Goal: Information Seeking & Learning: Check status

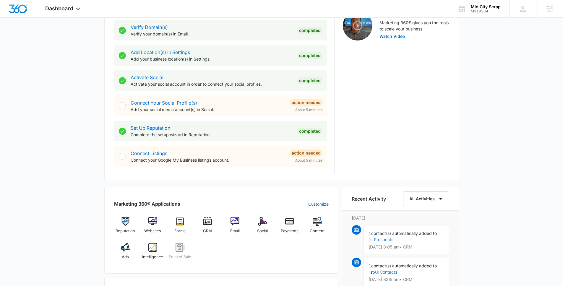
scroll to position [200, 0]
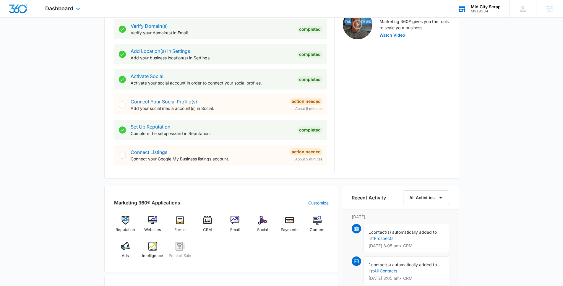
click at [486, 14] on div "Mid City Scrap M319334 Your Accounts View All" at bounding box center [479, 8] width 61 height 17
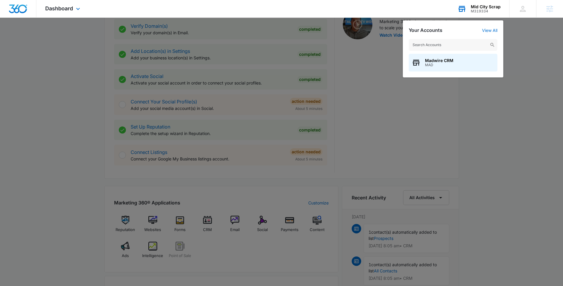
click at [481, 46] on input "text" at bounding box center [453, 45] width 89 height 12
type input "vintage postcards"
click at [434, 65] on span "M37539" at bounding box center [459, 65] width 69 height 4
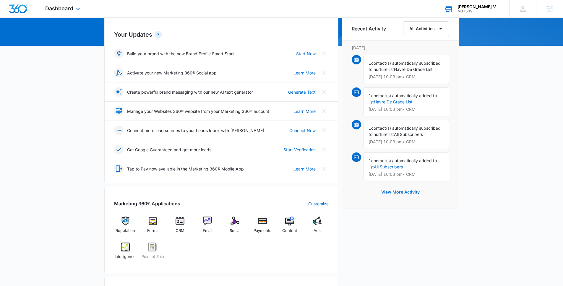
scroll to position [117, 0]
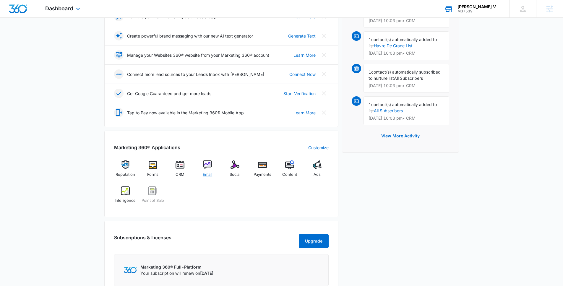
click at [206, 168] on img at bounding box center [207, 165] width 9 height 9
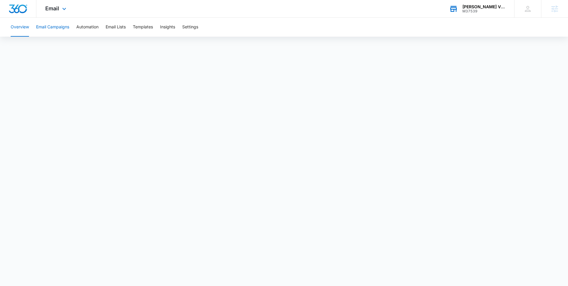
click at [55, 22] on button "Email Campaigns" at bounding box center [52, 27] width 33 height 19
click at [15, 29] on button "Overview" at bounding box center [20, 27] width 18 height 19
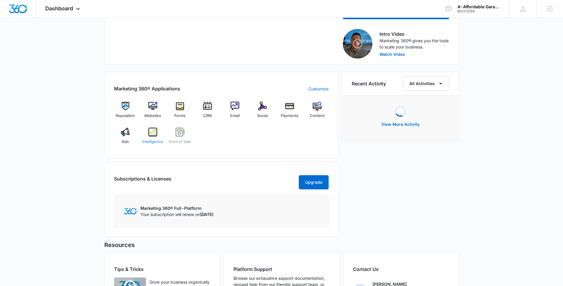
scroll to position [187, 0]
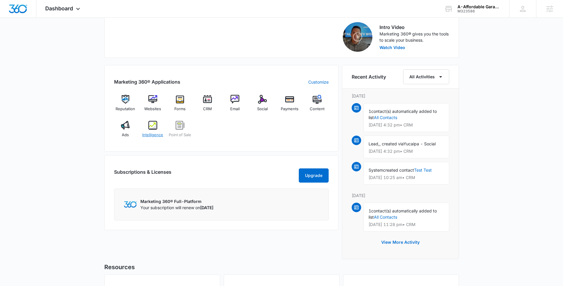
click at [159, 129] on div "Intelligence" at bounding box center [152, 131] width 23 height 21
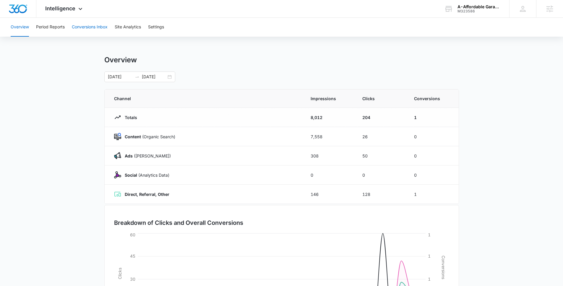
click at [90, 23] on button "Conversions Inbox" at bounding box center [90, 27] width 36 height 19
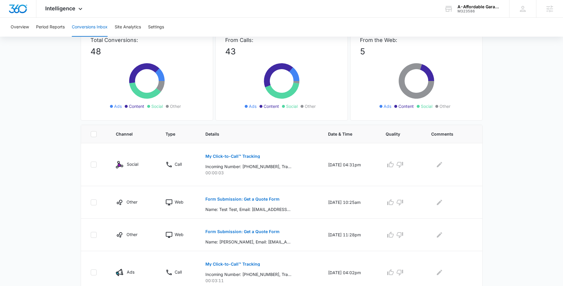
scroll to position [43, 0]
click at [264, 233] on button "Form Submission: Get a Quote Form" at bounding box center [242, 231] width 74 height 14
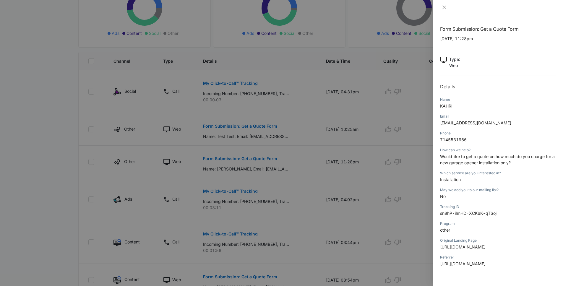
scroll to position [119, 0]
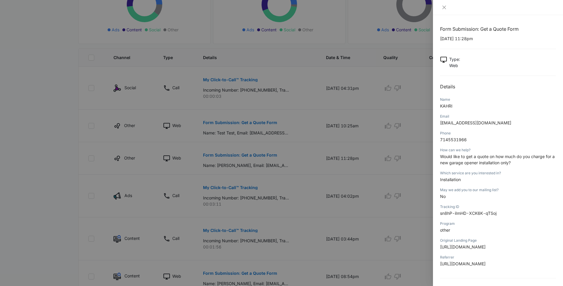
click at [66, 174] on div at bounding box center [281, 143] width 563 height 286
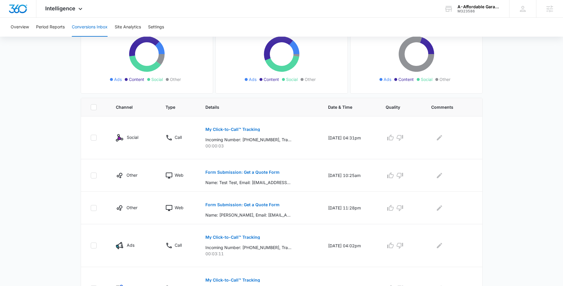
scroll to position [0, 0]
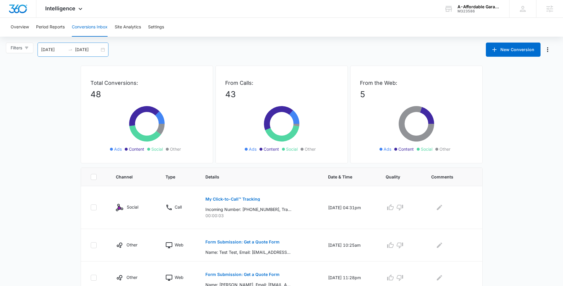
click at [93, 55] on div "08/16/2025 09/15/2025" at bounding box center [73, 50] width 71 height 14
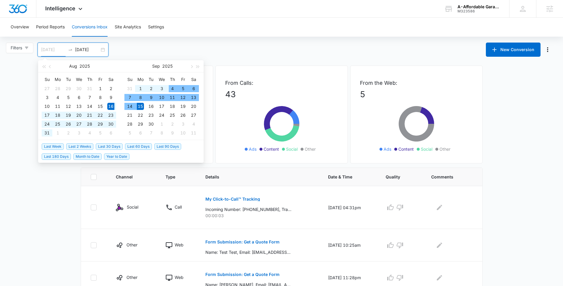
type input "08/16/2025"
click at [109, 145] on span "Last 30 Days" at bounding box center [109, 146] width 27 height 7
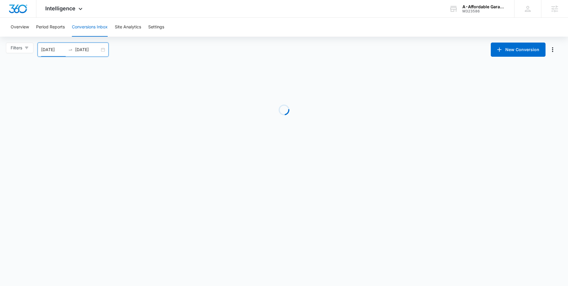
click at [59, 201] on body "Intelligence Apps Reputation Websites Forms CRM Email Social Payments POS Conte…" at bounding box center [284, 143] width 568 height 286
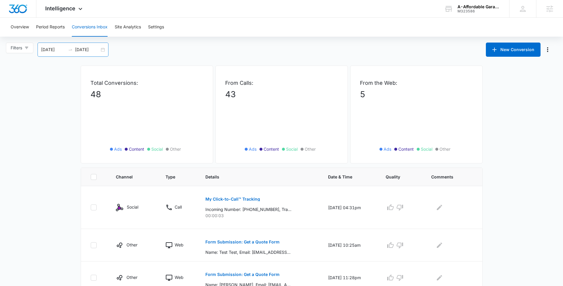
click at [92, 49] on input "09/15/2025" at bounding box center [87, 49] width 25 height 7
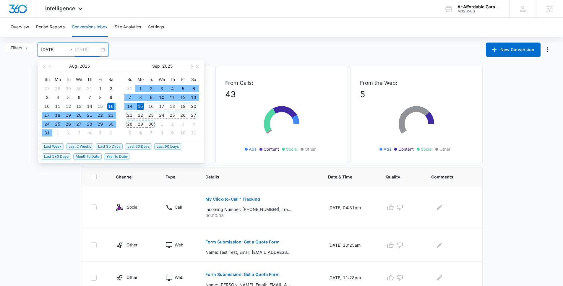
type input "09/15/2025"
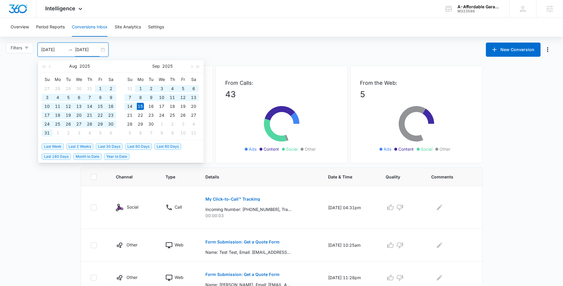
click at [148, 145] on span "Last 60 Days" at bounding box center [138, 146] width 27 height 7
type input "07/17/2025"
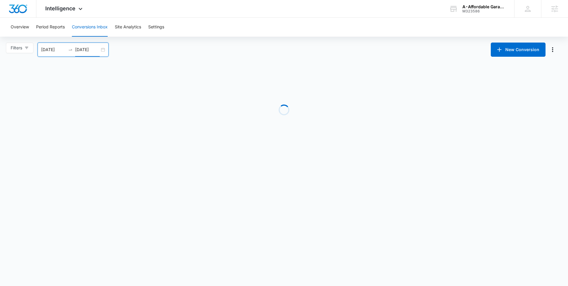
click at [56, 224] on body "Intelligence Apps Reputation Websites Forms CRM Email Social Payments POS Conte…" at bounding box center [284, 143] width 568 height 286
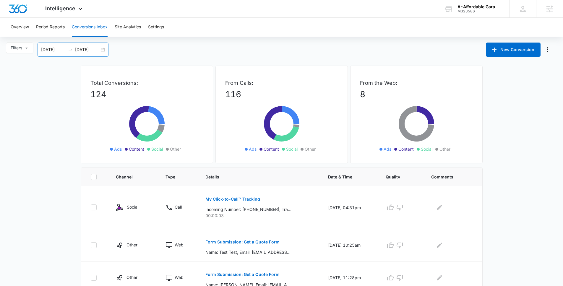
click at [90, 50] on input "09/15/2025" at bounding box center [87, 49] width 25 height 7
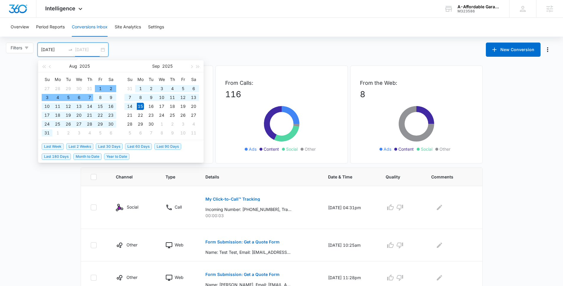
type input "09/15/2025"
click at [101, 150] on li "Last 30 Days" at bounding box center [110, 146] width 29 height 10
click at [102, 148] on span "Last 30 Days" at bounding box center [109, 146] width 27 height 7
type input "08/16/2025"
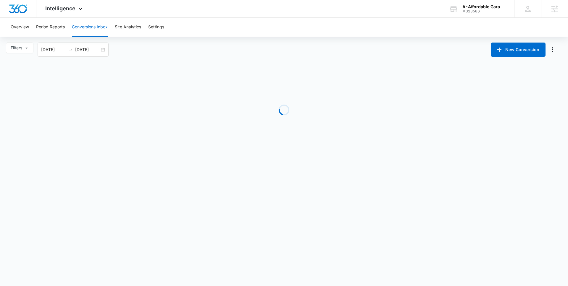
click at [95, 195] on body "Intelligence Apps Reputation Websites Forms CRM Email Social Payments POS Conte…" at bounding box center [284, 143] width 568 height 286
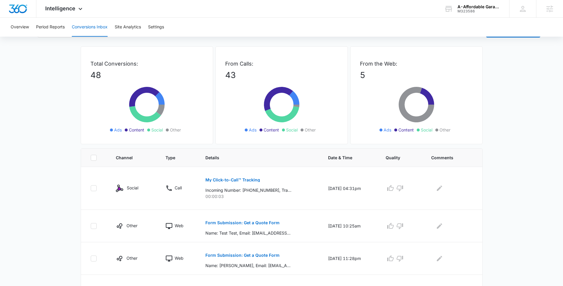
scroll to position [37, 0]
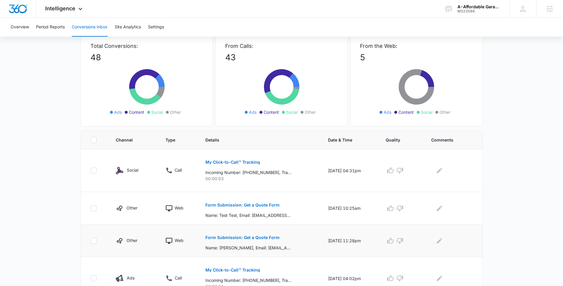
click at [254, 233] on button "Form Submission: Get a Quote Form" at bounding box center [242, 238] width 74 height 14
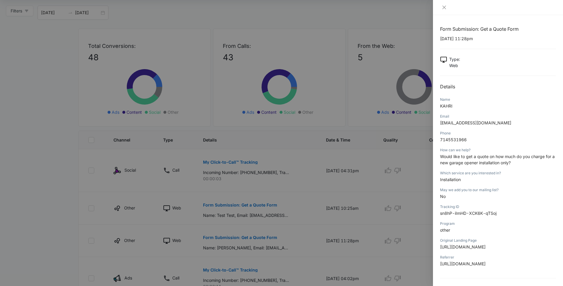
click at [101, 230] on div at bounding box center [281, 143] width 563 height 286
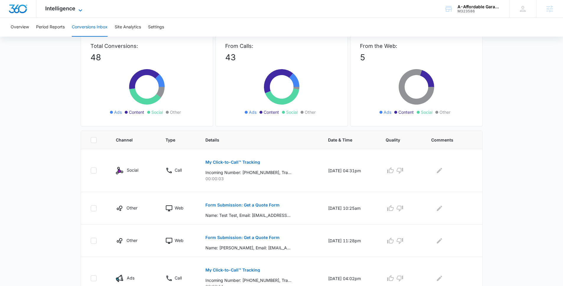
click at [74, 5] on span "Intelligence" at bounding box center [60, 8] width 30 height 6
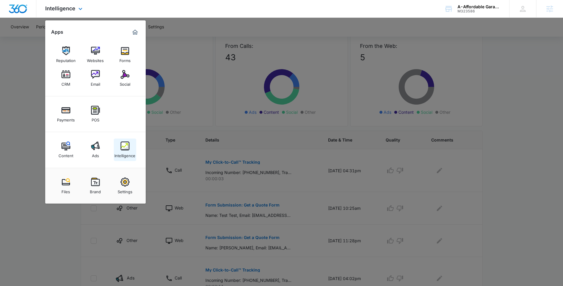
click at [125, 145] on img at bounding box center [125, 146] width 9 height 9
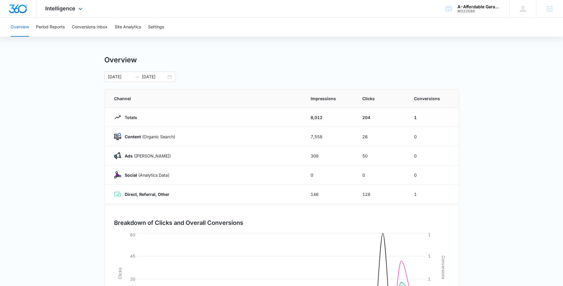
drag, startPoint x: 60, startPoint y: 5, endPoint x: 131, endPoint y: 92, distance: 111.8
click at [60, 5] on div "Intelligence Apps Reputation Websites Forms CRM Email Social Payments POS Conte…" at bounding box center [64, 8] width 56 height 17
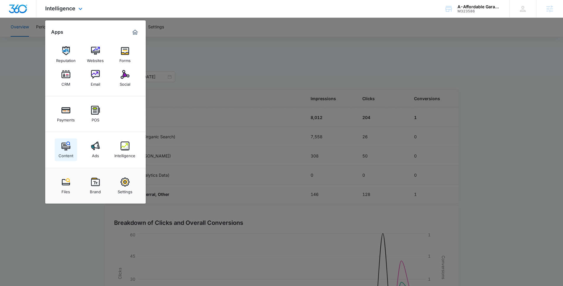
click at [58, 146] on link "Content" at bounding box center [66, 150] width 22 height 22
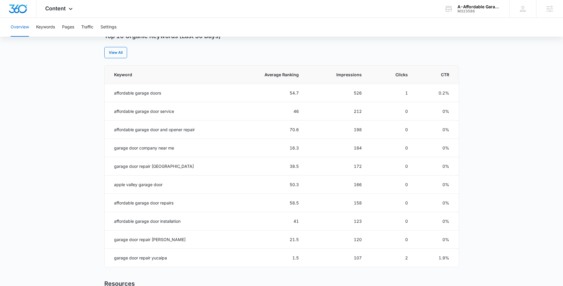
scroll to position [46, 0]
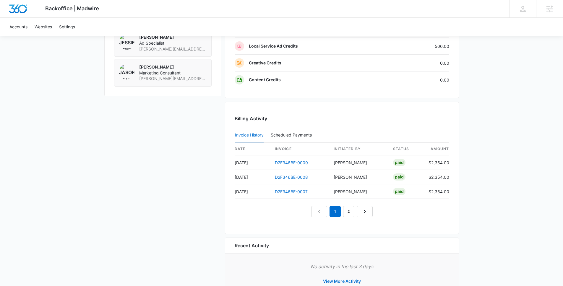
scroll to position [558, 0]
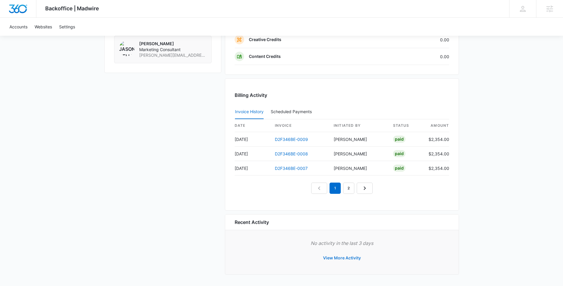
click at [354, 255] on button "View More Activity" at bounding box center [342, 258] width 50 height 14
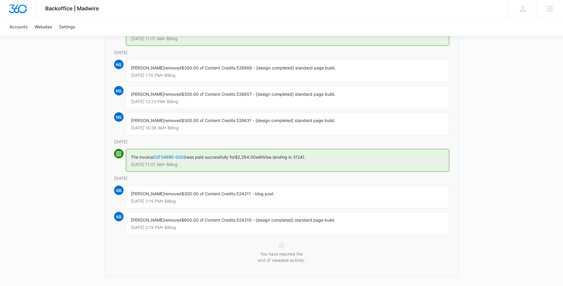
scroll to position [127, 0]
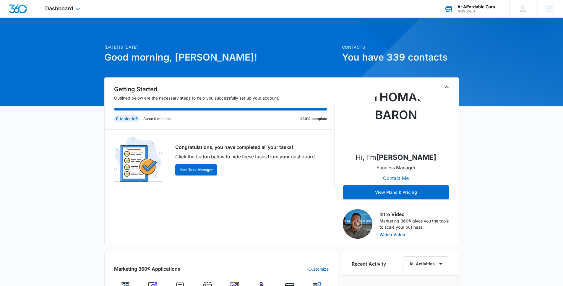
click at [462, 15] on div "A-Affordable Garage Doors M323586 Your Accounts View All" at bounding box center [473, 8] width 74 height 17
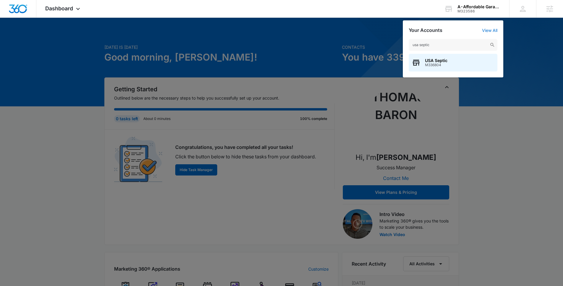
type input "usa septic"
click at [444, 64] on span "M336804" at bounding box center [436, 65] width 22 height 4
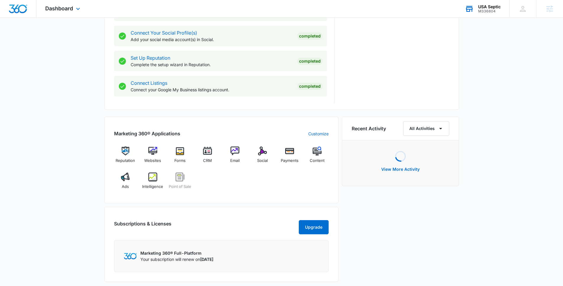
scroll to position [378, 0]
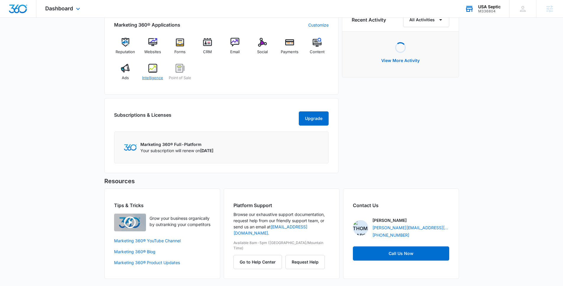
click at [150, 69] on img at bounding box center [152, 68] width 9 height 9
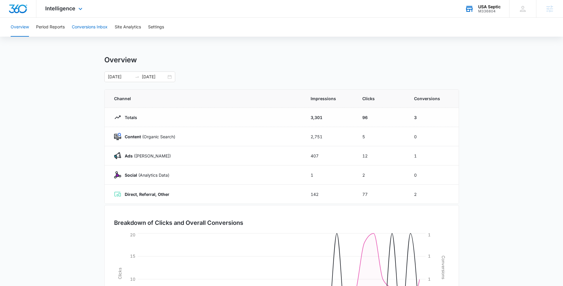
click at [96, 25] on button "Conversions Inbox" at bounding box center [90, 27] width 36 height 19
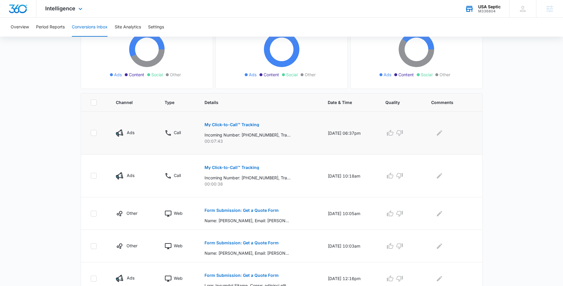
scroll to position [67, 0]
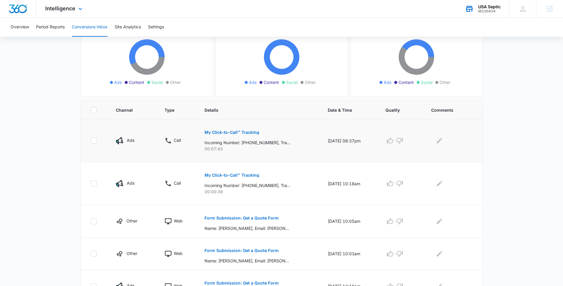
click at [241, 133] on p "My Click-to-Call™ Tracking" at bounding box center [232, 132] width 55 height 4
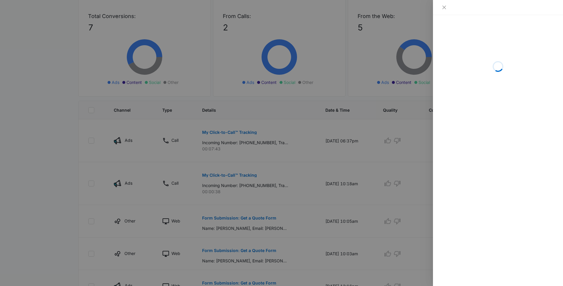
click at [260, 210] on div at bounding box center [281, 143] width 563 height 286
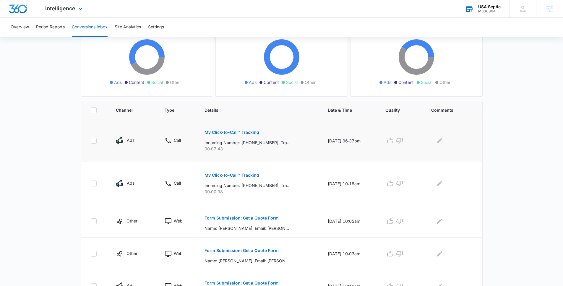
click at [237, 135] on button "My Click-to-Call™ Tracking" at bounding box center [232, 132] width 55 height 14
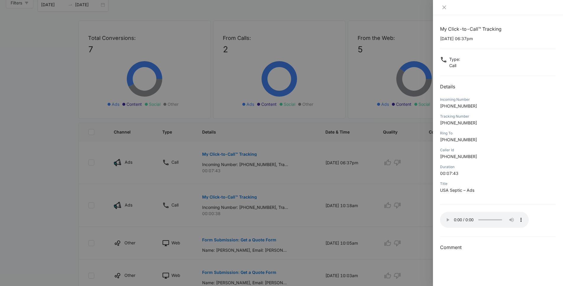
scroll to position [0, 0]
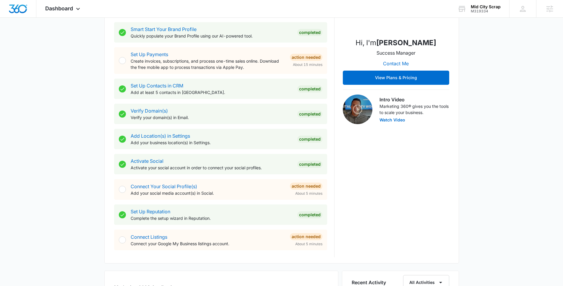
scroll to position [237, 0]
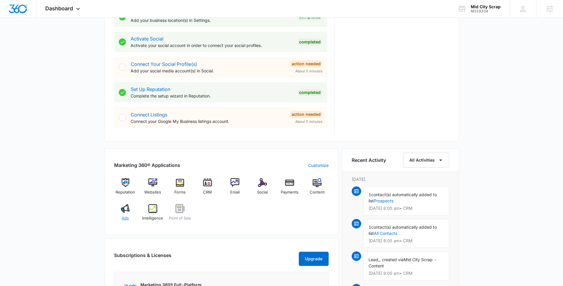
click at [134, 214] on div "Ads" at bounding box center [125, 214] width 23 height 21
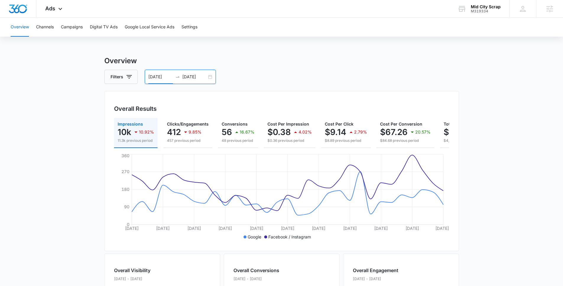
click at [169, 77] on input "[DATE]" at bounding box center [160, 77] width 25 height 7
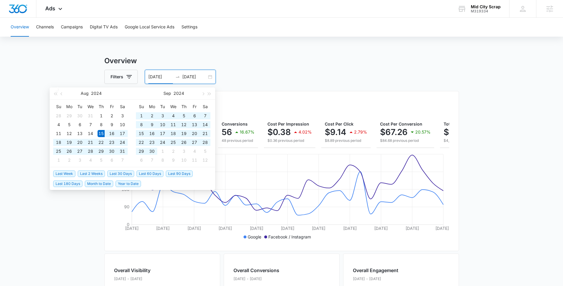
type input "[DATE]"
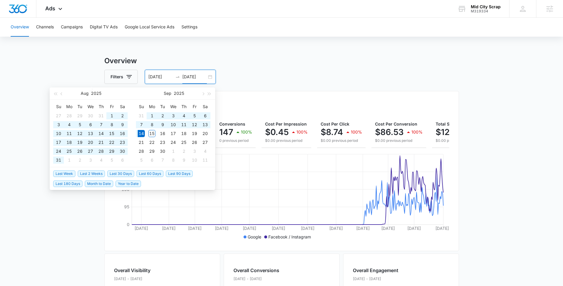
type input "09/14/2025"
click at [51, 9] on span "Ads" at bounding box center [50, 8] width 10 height 6
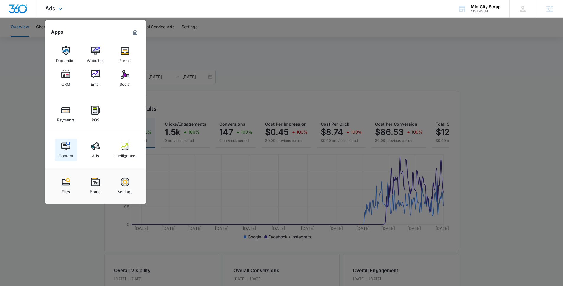
click at [72, 158] on div "Content" at bounding box center [66, 154] width 15 height 8
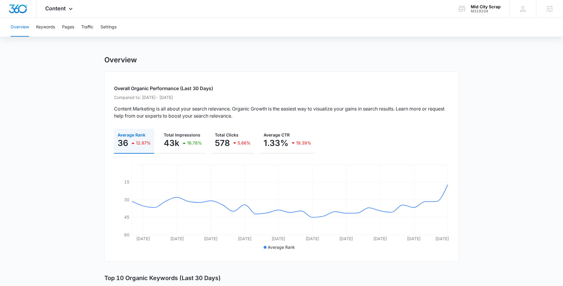
click at [62, 6] on span "Content" at bounding box center [55, 8] width 20 height 6
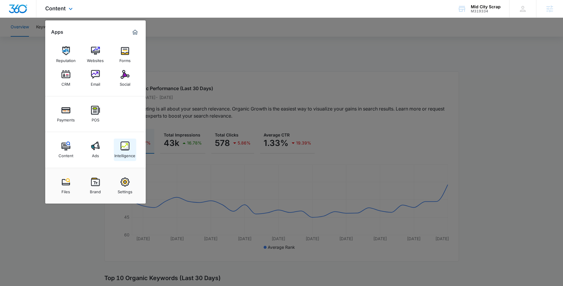
click at [133, 144] on link "Intelligence" at bounding box center [125, 150] width 22 height 22
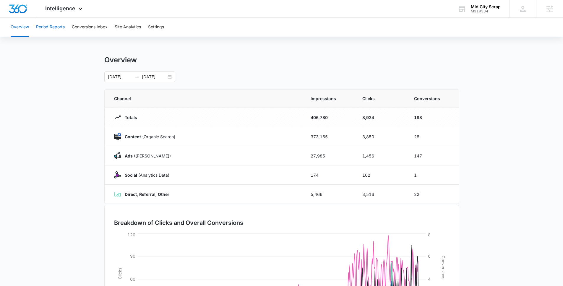
click at [52, 30] on button "Period Reports" at bounding box center [50, 27] width 29 height 19
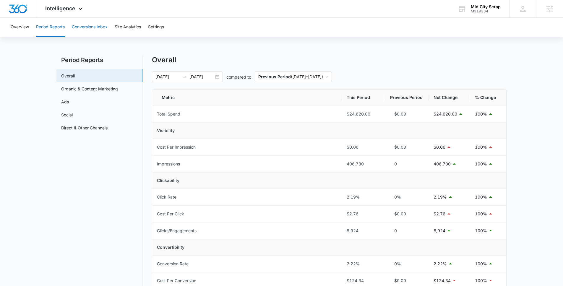
click at [87, 30] on button "Conversions Inbox" at bounding box center [90, 27] width 36 height 19
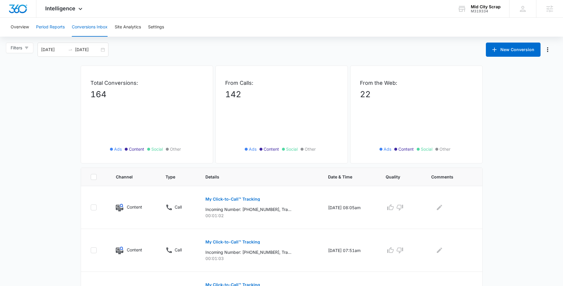
click at [54, 23] on button "Period Reports" at bounding box center [50, 27] width 29 height 19
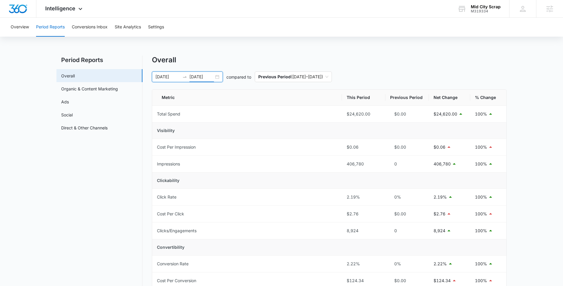
click at [206, 74] on input "09/14/2025" at bounding box center [202, 77] width 25 height 7
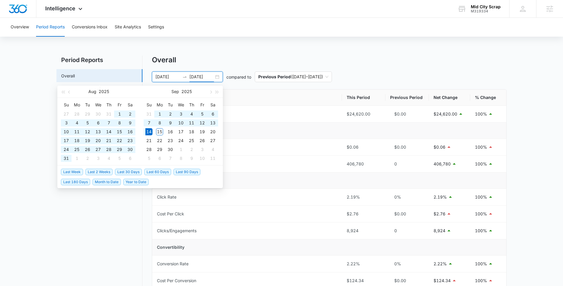
click at [122, 168] on li "Last 30 Days" at bounding box center [129, 172] width 29 height 10
click at [395, 49] on div "Overview Period Reports Conversions Inbox Site Analytics Settings Period Report…" at bounding box center [281, 268] width 563 height 501
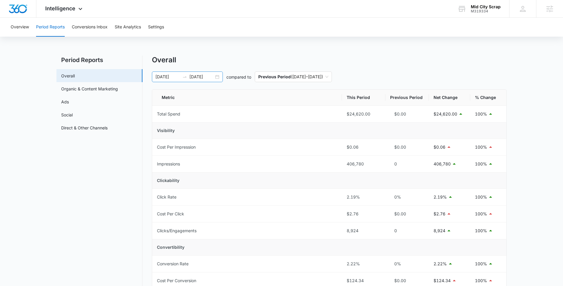
click at [202, 77] on input "09/14/2025" at bounding box center [202, 77] width 25 height 7
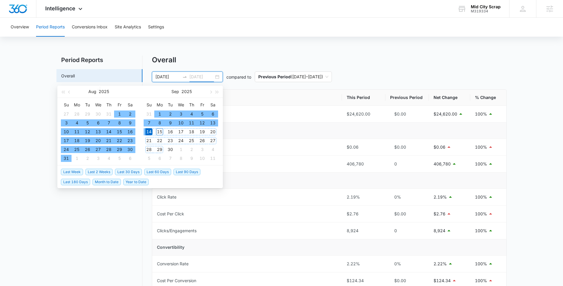
type input "09/14/2025"
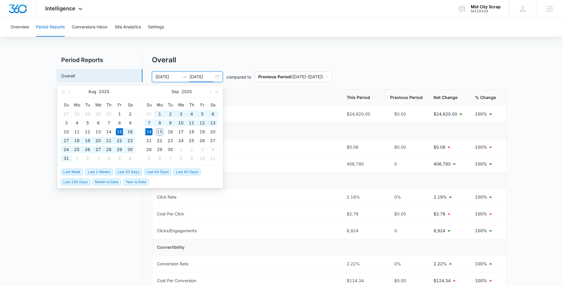
click at [135, 172] on span "Last 30 Days" at bounding box center [128, 172] width 27 height 7
type input "08/15/2025"
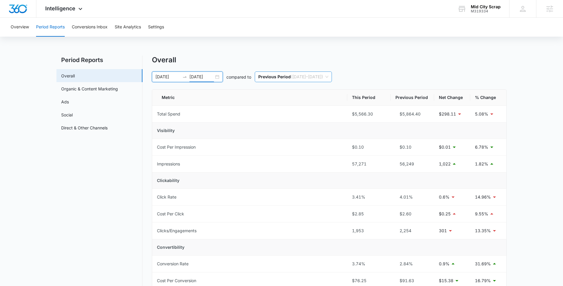
click at [328, 81] on span "Previous Period ( 07/15/2025 – 08/14/2025 )" at bounding box center [293, 77] width 70 height 10
click at [419, 69] on div "Overall 08/15/2025 09/14/2025 compared to Previous Period ( 07/15/2025 – 08/14/…" at bounding box center [329, 280] width 355 height 449
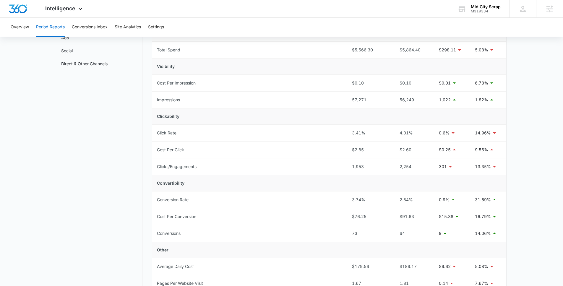
scroll to position [22, 0]
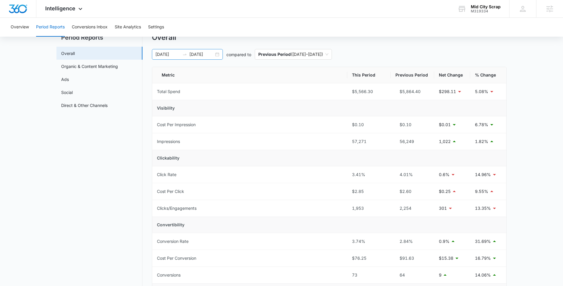
click at [209, 54] on input "09/14/2025" at bounding box center [202, 54] width 25 height 7
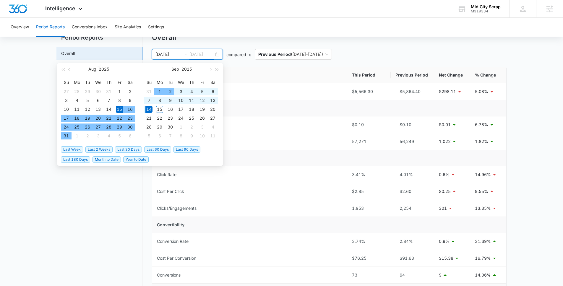
type input "09/14/2025"
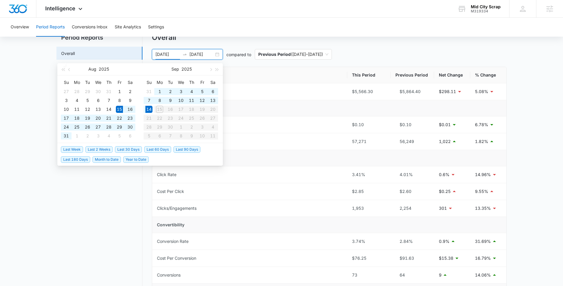
click at [161, 57] on input "08/15/2025" at bounding box center [168, 54] width 25 height 7
type input "09/01/2025"
click at [161, 90] on div "1" at bounding box center [159, 91] width 7 height 7
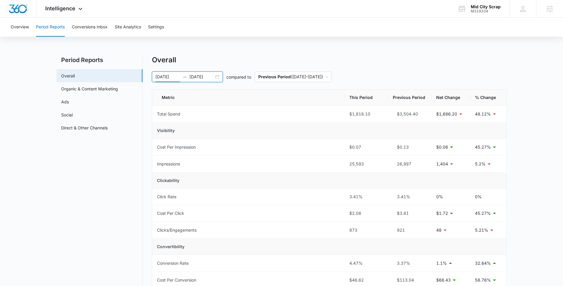
click at [438, 70] on div "Overall 09/01/2025 09/14/2025 compared to Previous Period ( 08/18/2025 – 08/31/…" at bounding box center [329, 280] width 355 height 448
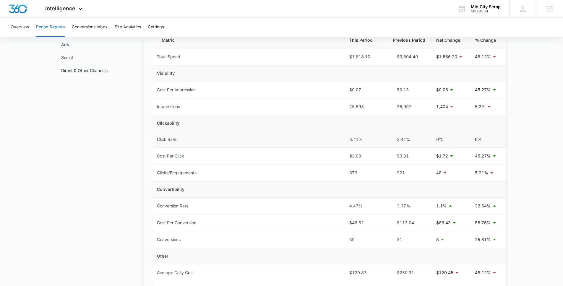
scroll to position [11, 0]
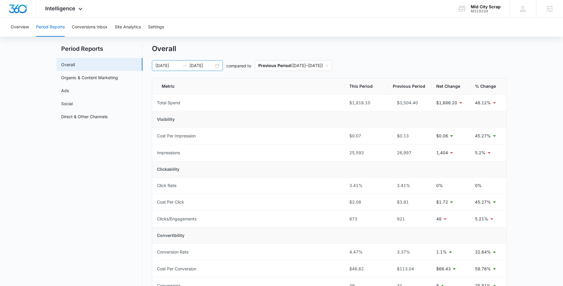
click at [213, 67] on input "09/14/2025" at bounding box center [202, 65] width 25 height 7
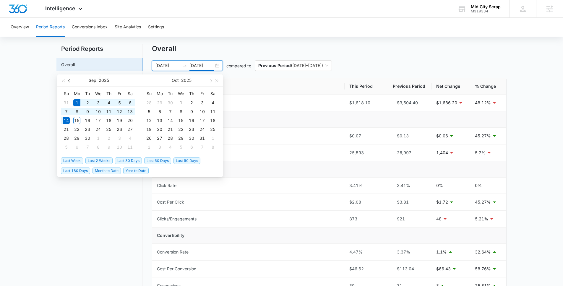
click at [69, 82] on button "button" at bounding box center [69, 81] width 7 height 12
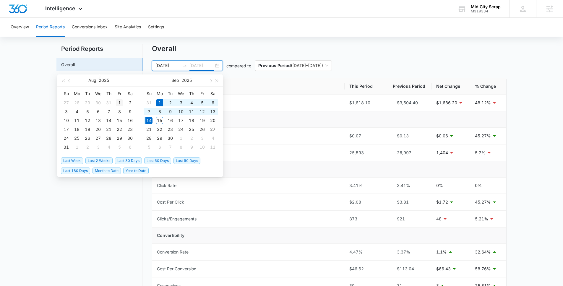
type input "08/01/2025"
click at [123, 101] on td "1" at bounding box center [119, 102] width 11 height 9
click at [165, 68] on input at bounding box center [168, 65] width 25 height 7
click at [203, 67] on input "08/01/2025" at bounding box center [202, 65] width 25 height 7
type input "08/31/2025"
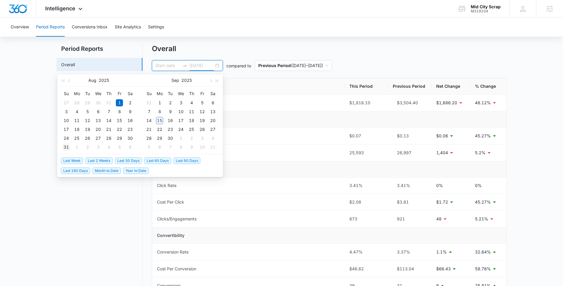
click at [68, 148] on div "31" at bounding box center [66, 147] width 7 height 7
click at [69, 83] on button "button" at bounding box center [69, 81] width 7 height 12
click at [122, 101] on div "1" at bounding box center [119, 102] width 7 height 7
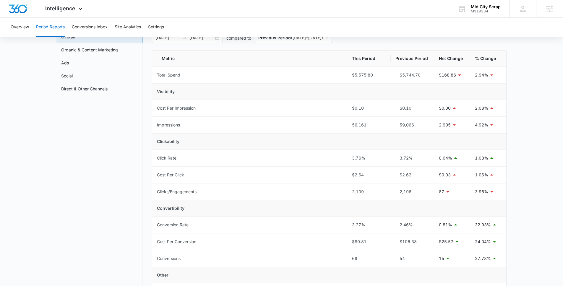
scroll to position [0, 0]
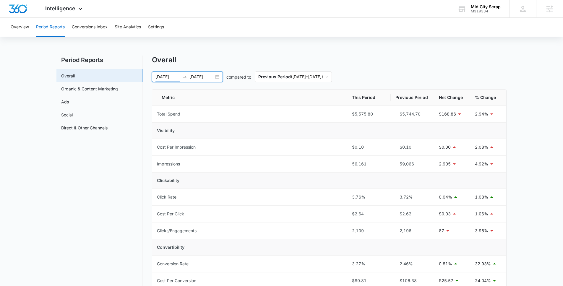
click at [170, 77] on input "08/01/2025" at bounding box center [168, 77] width 25 height 7
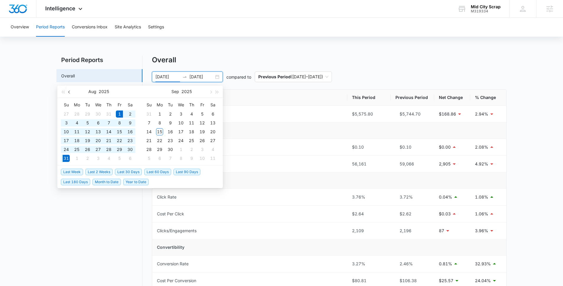
click at [71, 91] on button "button" at bounding box center [69, 92] width 7 height 12
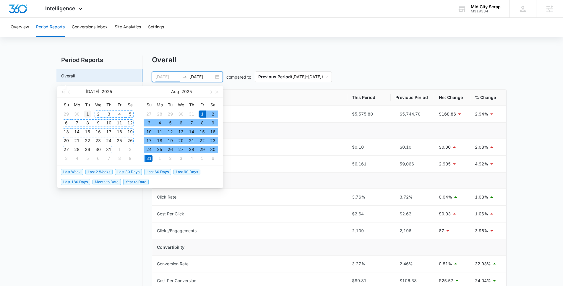
type input "07/01/2025"
click at [88, 114] on div "1" at bounding box center [87, 114] width 7 height 7
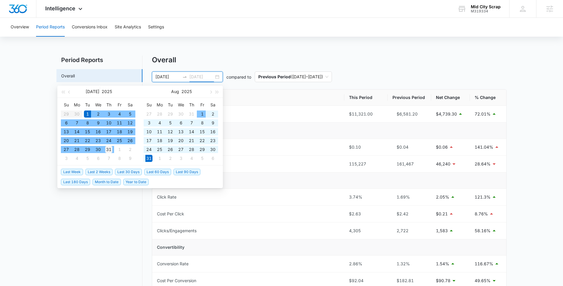
type input "07/31/2025"
click at [112, 149] on td "31" at bounding box center [108, 149] width 11 height 9
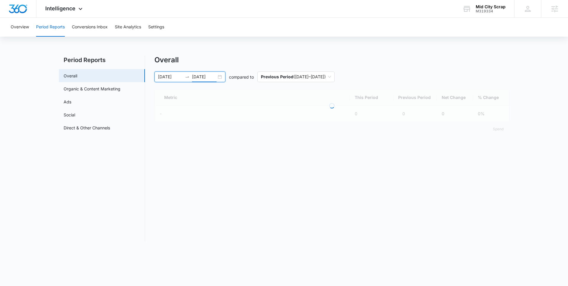
click at [35, 167] on main "Period Reports Overall Organic & Content Marketing Ads Social Direct & Other Ch…" at bounding box center [284, 152] width 568 height 193
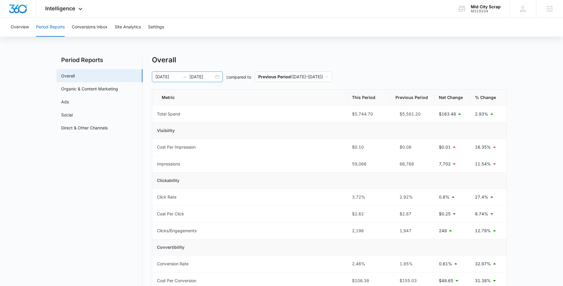
click at [182, 76] on icon "swap-right" at bounding box center [184, 77] width 5 height 5
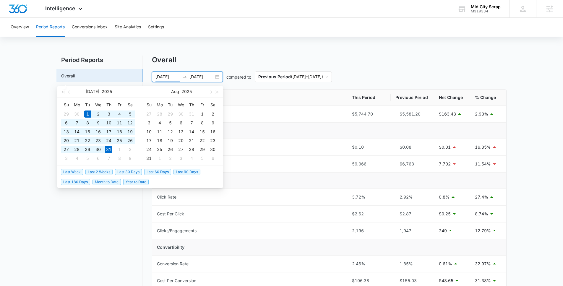
click at [170, 77] on input "07/01/2025" at bounding box center [168, 77] width 25 height 7
click at [68, 93] on button "button" at bounding box center [69, 92] width 7 height 12
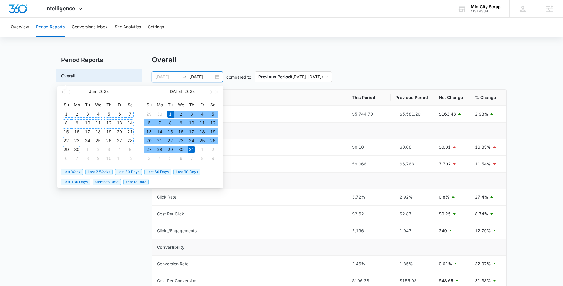
type input "06/01/2025"
click at [63, 114] on div "1" at bounding box center [66, 114] width 7 height 7
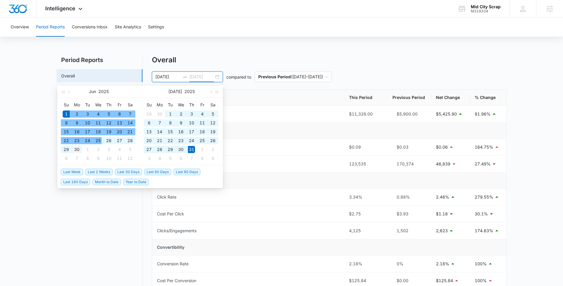
type input "06/30/2025"
click at [80, 150] on div "30" at bounding box center [76, 149] width 7 height 7
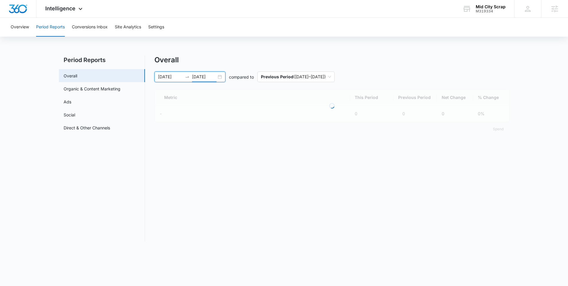
click at [25, 176] on main "Period Reports Overall Organic & Content Marketing Ads Social Direct & Other Ch…" at bounding box center [284, 152] width 568 height 193
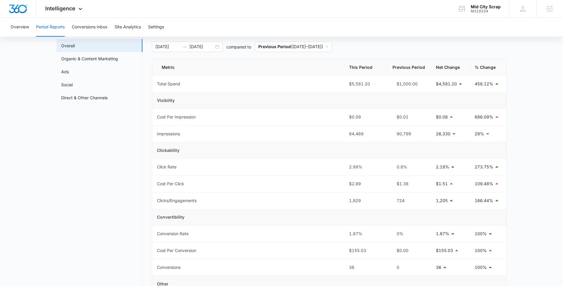
scroll to position [29, 0]
click at [69, 76] on link "Ads" at bounding box center [65, 73] width 8 height 6
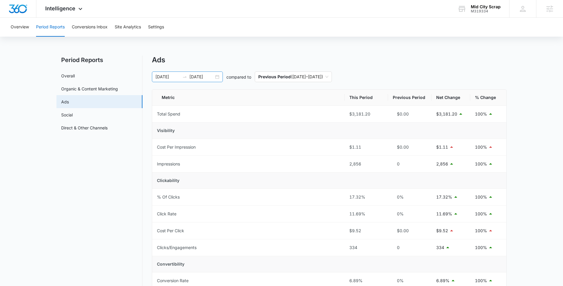
click at [202, 79] on input "06/30/2025" at bounding box center [202, 77] width 25 height 7
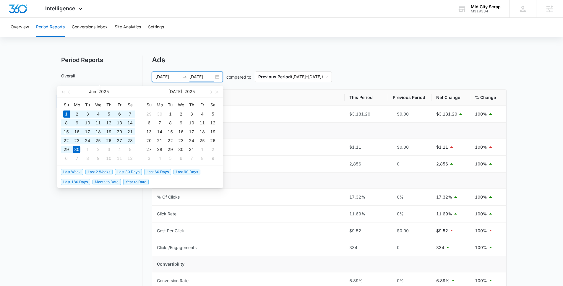
type input "06/30/2025"
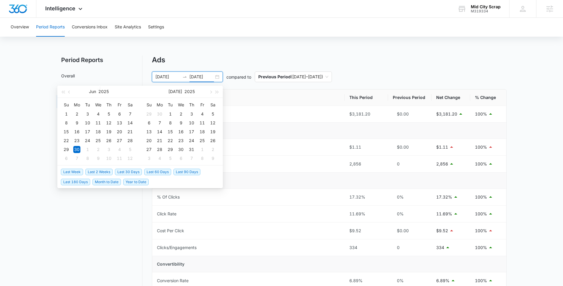
click at [126, 171] on span "Last 30 Days" at bounding box center [128, 172] width 27 height 7
type input "08/15/2025"
type input "09/14/2025"
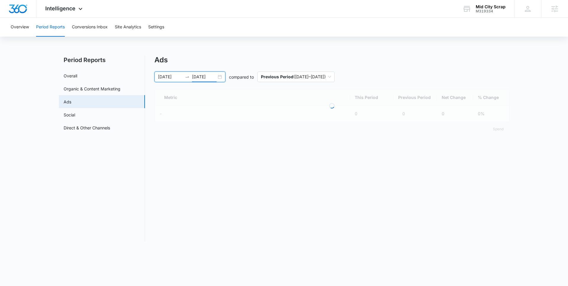
click at [28, 205] on main "Period Reports Overall Organic & Content Marketing Ads Social Direct & Other Ch…" at bounding box center [284, 152] width 568 height 193
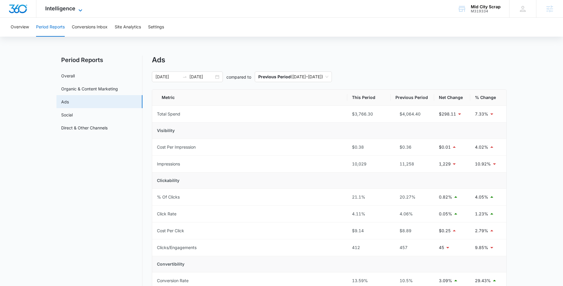
click at [60, 10] on span "Intelligence" at bounding box center [60, 8] width 30 height 6
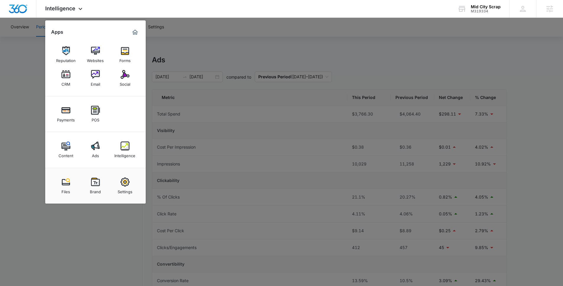
click at [8, 71] on div at bounding box center [281, 143] width 563 height 286
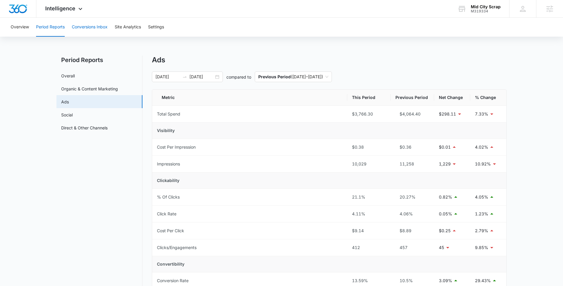
click at [82, 25] on button "Conversions Inbox" at bounding box center [90, 27] width 36 height 19
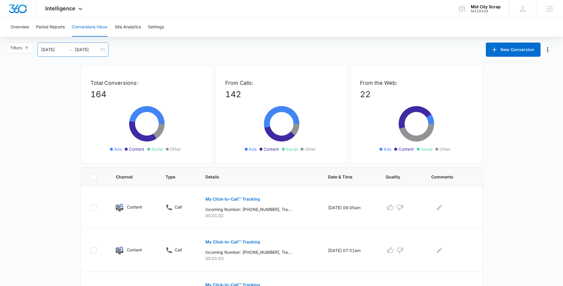
click at [85, 52] on input "09/15/2025" at bounding box center [87, 49] width 25 height 7
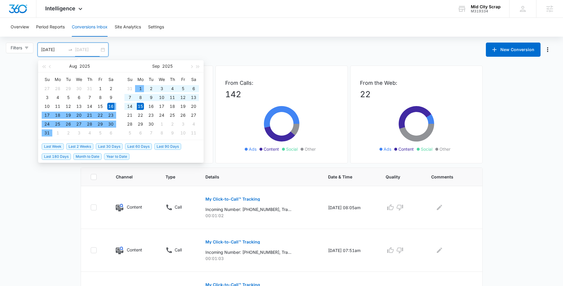
type input "09/15/2025"
click at [56, 49] on input "08/16/2025" at bounding box center [53, 49] width 25 height 7
type input "09/01/2025"
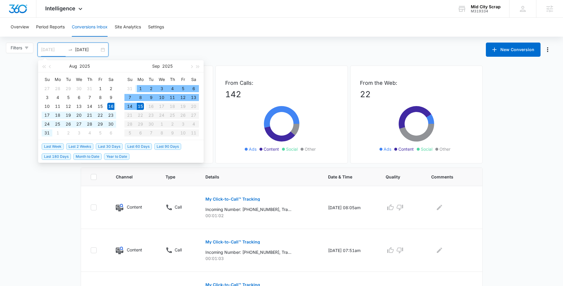
click at [139, 88] on div "1" at bounding box center [140, 88] width 7 height 7
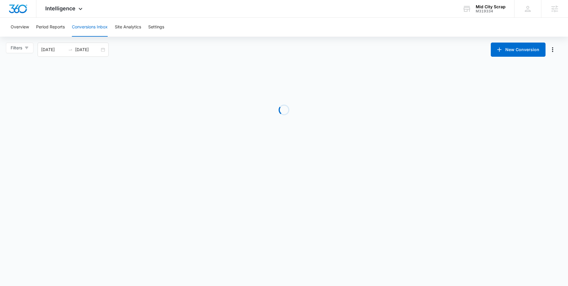
click at [2, 163] on body "Intelligence Apps Reputation Websites Forms CRM Email Social Payments POS Conte…" at bounding box center [284, 143] width 568 height 286
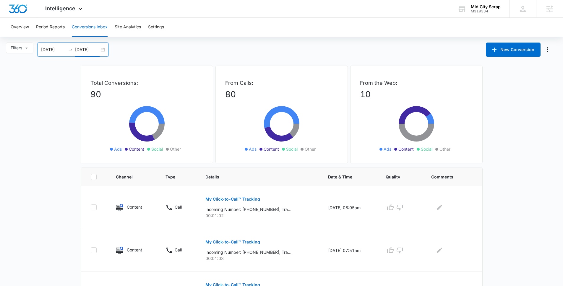
click at [98, 49] on input "[DATE]" at bounding box center [87, 49] width 25 height 7
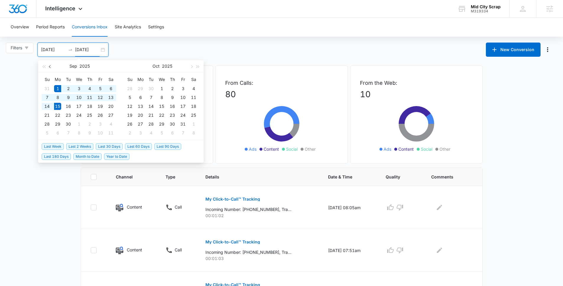
click at [52, 67] on button "button" at bounding box center [50, 66] width 7 height 12
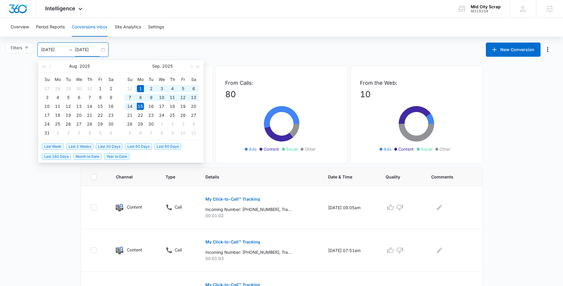
type input "[DATE]"
click at [52, 50] on input "09/01/2025" at bounding box center [53, 49] width 25 height 7
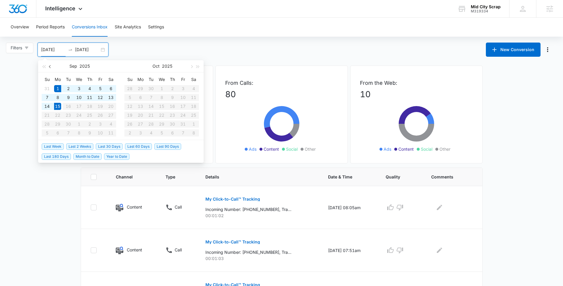
click at [52, 67] on button "button" at bounding box center [50, 66] width 7 height 12
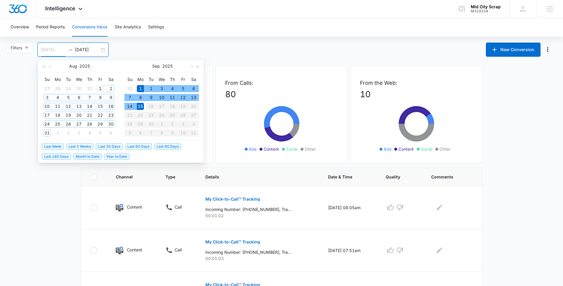
type input "08/01/2025"
click at [99, 87] on div "1" at bounding box center [100, 88] width 7 height 7
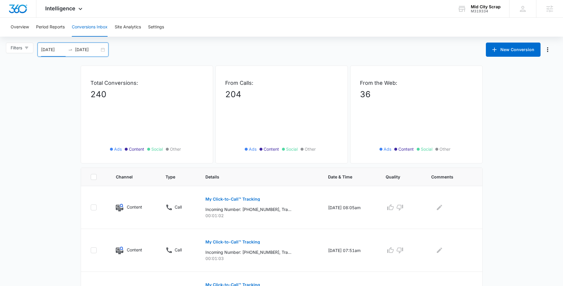
click at [92, 49] on input "[DATE]" at bounding box center [87, 49] width 25 height 7
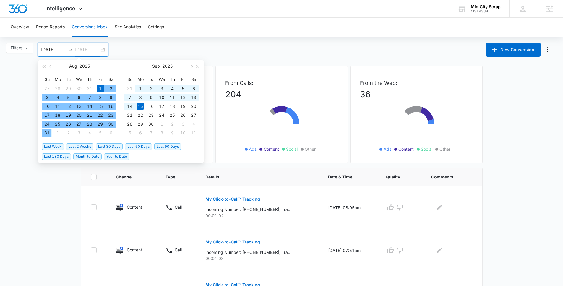
click at [49, 131] on div "31" at bounding box center [46, 132] width 7 height 7
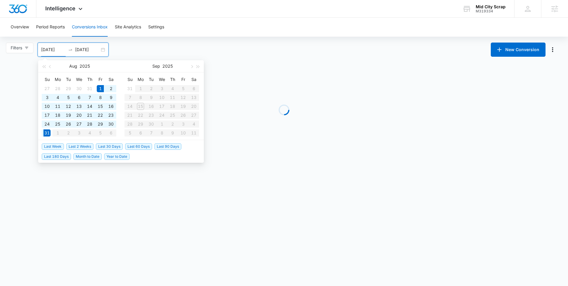
click at [19, 132] on main "Filters 08/01/2025 08/31/2025 New Conversion Aug 2025 Su Mo Tu We Th Fr Sa 27 2…" at bounding box center [284, 99] width 568 height 112
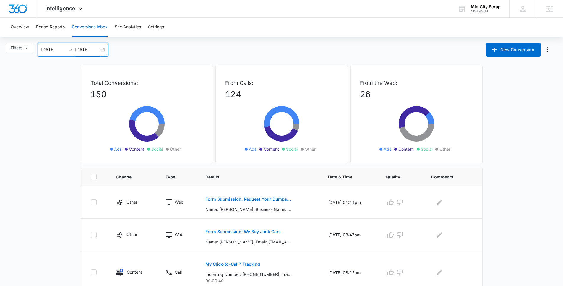
click at [87, 52] on input "08/31/2025" at bounding box center [87, 49] width 25 height 7
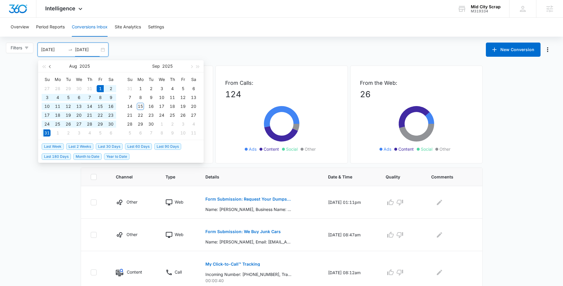
click at [51, 67] on button "button" at bounding box center [50, 66] width 7 height 12
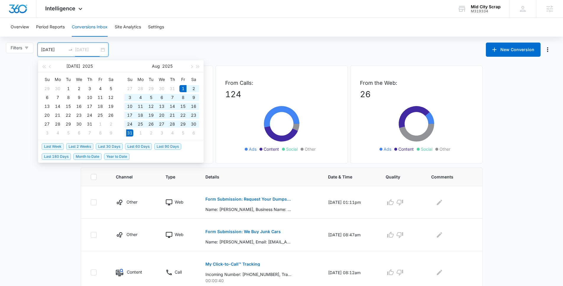
type input "08/31/2025"
click at [55, 48] on input "08/01/2025" at bounding box center [53, 49] width 25 height 7
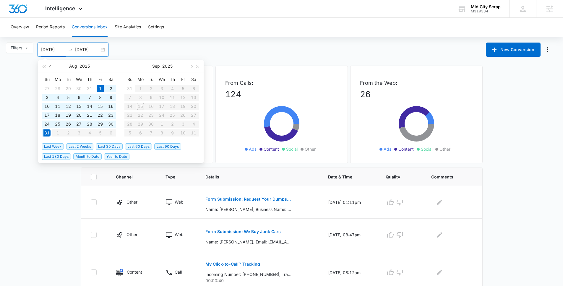
click at [50, 65] on span "button" at bounding box center [50, 66] width 3 height 3
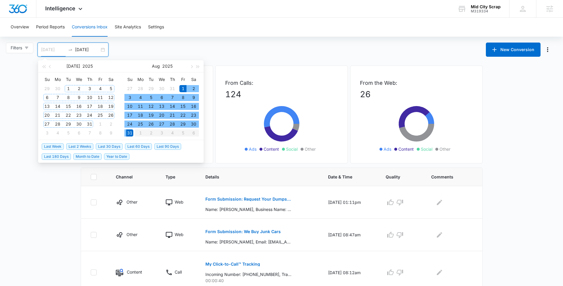
type input "07/01/2025"
click at [68, 88] on div "1" at bounding box center [68, 88] width 7 height 7
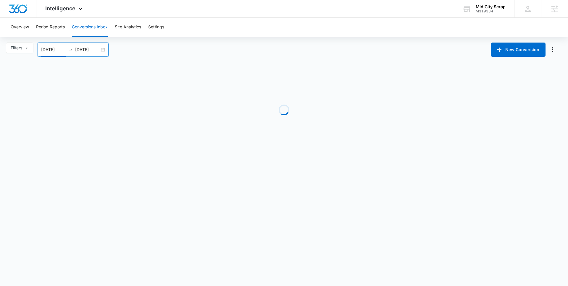
click at [90, 46] on div "07/01/2025 08/31/2025" at bounding box center [73, 50] width 71 height 14
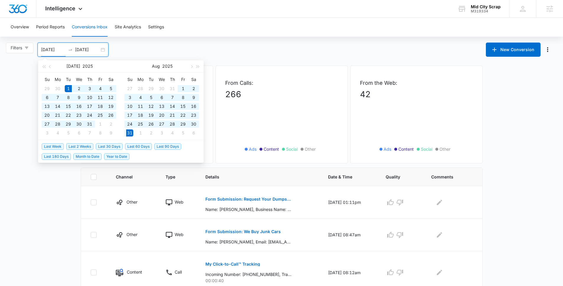
click at [89, 51] on input "08/31/2025" at bounding box center [87, 49] width 25 height 7
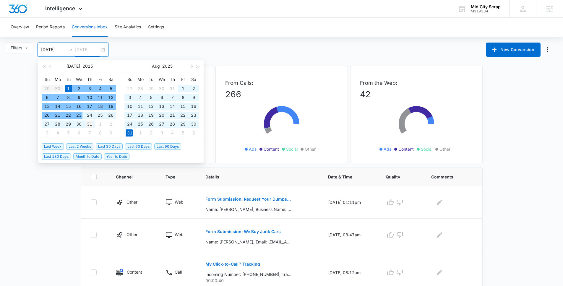
type input "07/31/2025"
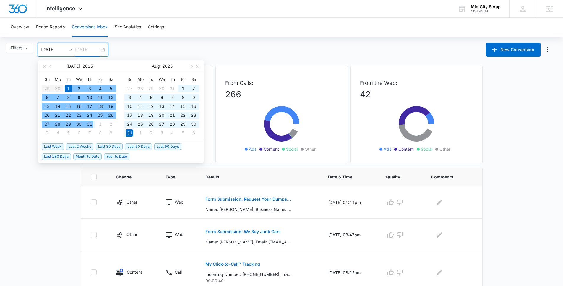
click at [89, 123] on div "31" at bounding box center [89, 124] width 7 height 7
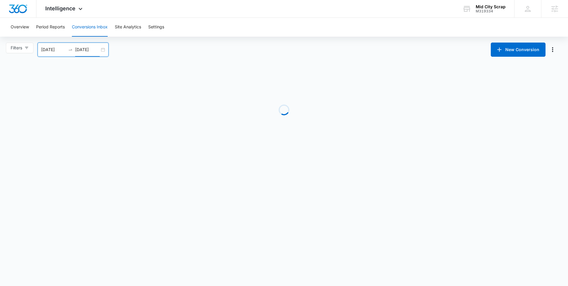
click at [48, 234] on body "Intelligence Apps Reputation Websites Forms CRM Email Social Payments POS Conte…" at bounding box center [284, 143] width 568 height 286
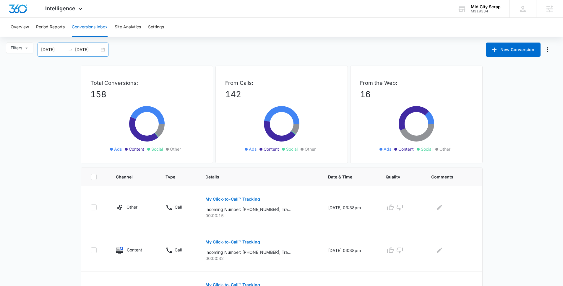
click at [85, 53] on div "07/01/2025 07/31/2025" at bounding box center [73, 50] width 71 height 14
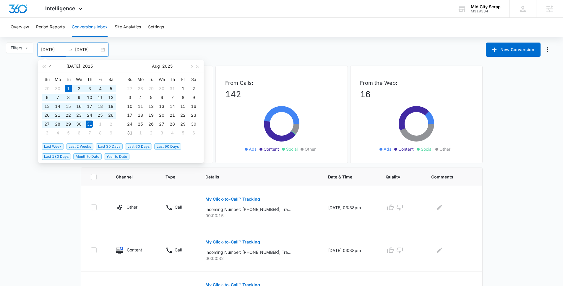
click at [51, 67] on span "button" at bounding box center [50, 66] width 3 height 3
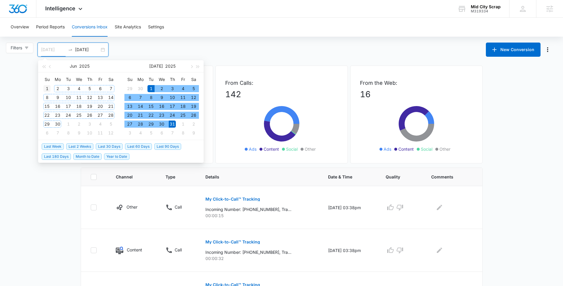
type input "06/01/2025"
click at [44, 88] on div "1" at bounding box center [46, 88] width 7 height 7
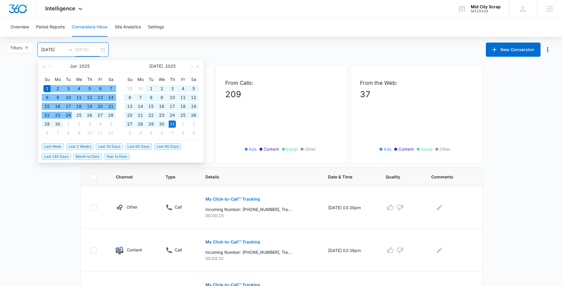
type input "06/30/2025"
click at [57, 124] on div "30" at bounding box center [57, 124] width 7 height 7
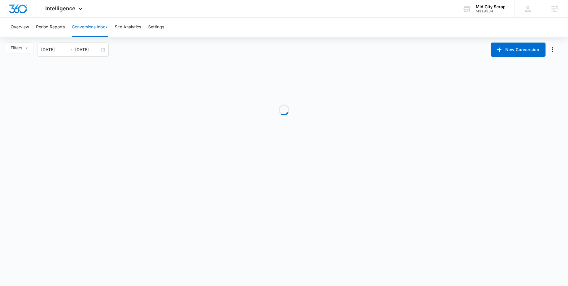
click at [52, 200] on body "Intelligence Apps Reputation Websites Forms CRM Email Social Payments POS Conte…" at bounding box center [284, 143] width 568 height 286
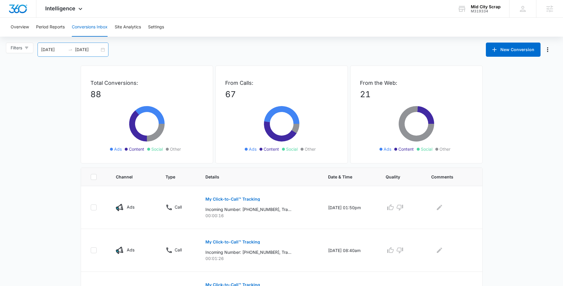
click at [59, 50] on input "06/01/2025" at bounding box center [53, 49] width 25 height 7
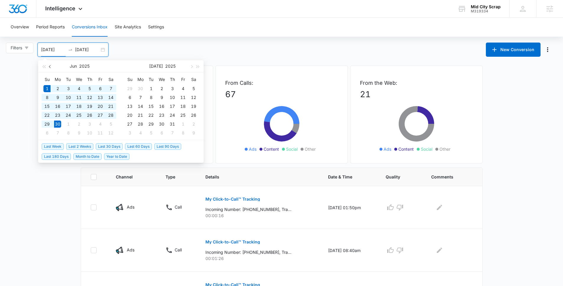
click at [52, 64] on button "button" at bounding box center [50, 66] width 7 height 12
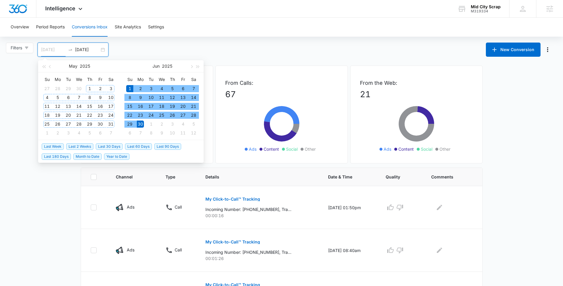
type input "05/01/2025"
click at [93, 86] on div "1" at bounding box center [89, 88] width 7 height 7
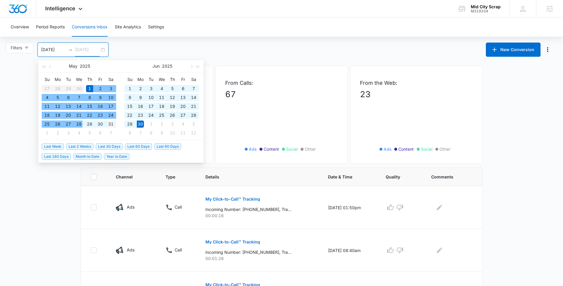
type input "05/31/2025"
click at [109, 126] on div "31" at bounding box center [110, 124] width 7 height 7
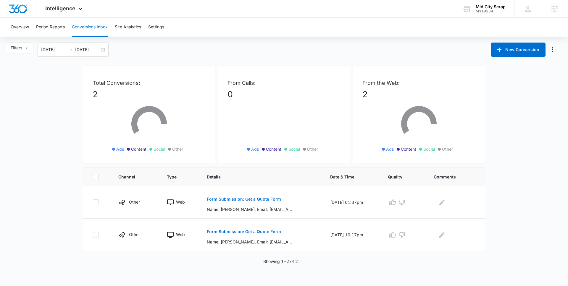
click at [54, 157] on main "Filters 05/01/2025 05/31/2025 New Conversion May 2025 Su Mo Tu We Th Fr Sa 27 2…" at bounding box center [284, 154] width 568 height 222
click at [56, 20] on button "Period Reports" at bounding box center [50, 27] width 29 height 19
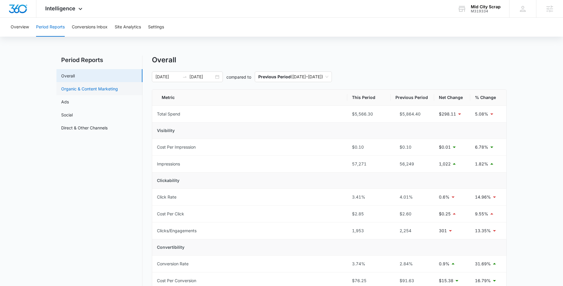
click at [79, 92] on link "Organic & Content Marketing" at bounding box center [89, 89] width 57 height 6
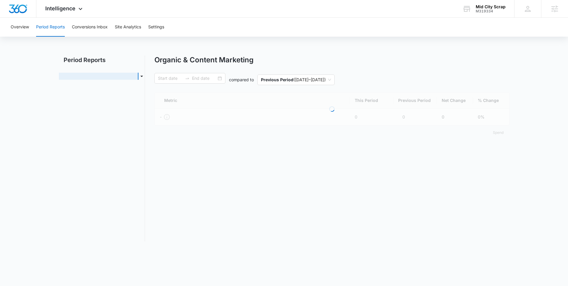
type input "08/15/2025"
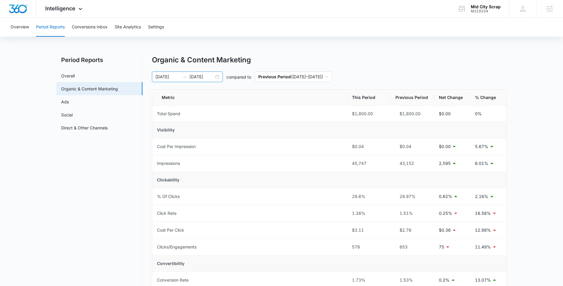
click at [211, 78] on input "09/14/2025" at bounding box center [202, 77] width 25 height 7
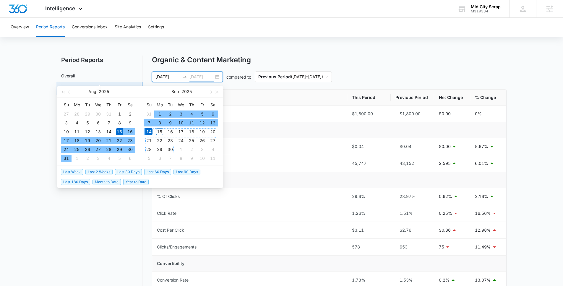
type input "09/14/2025"
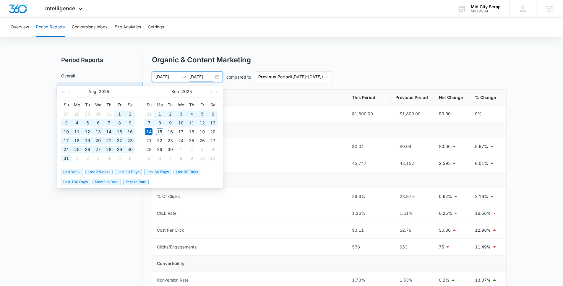
click at [148, 174] on span "Last 60 Days" at bounding box center [157, 172] width 27 height 7
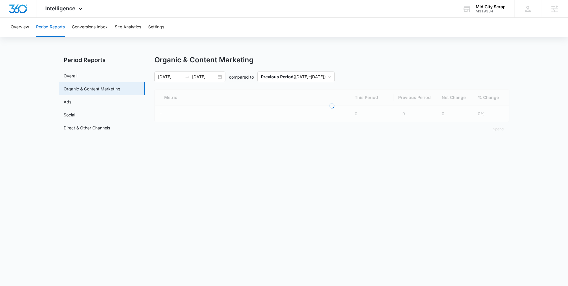
click at [48, 229] on main "Period Reports Overall Organic & Content Marketing Ads Social Direct & Other Ch…" at bounding box center [284, 152] width 568 height 193
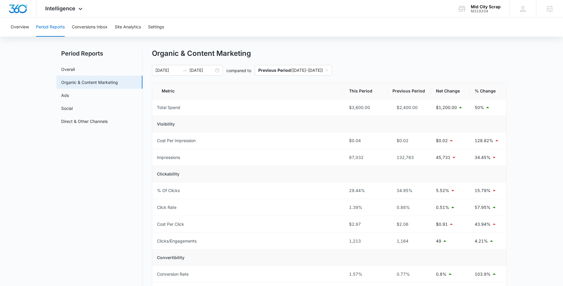
scroll to position [11, 0]
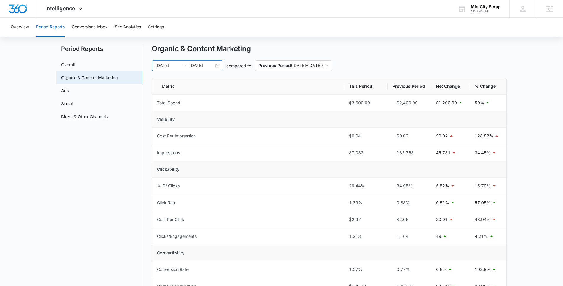
click at [207, 62] on div "07/16/2025 09/14/2025" at bounding box center [187, 65] width 71 height 11
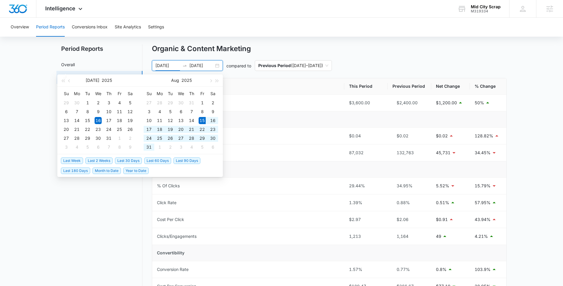
click at [124, 162] on span "Last 30 Days" at bounding box center [128, 161] width 27 height 7
type input "08/15/2025"
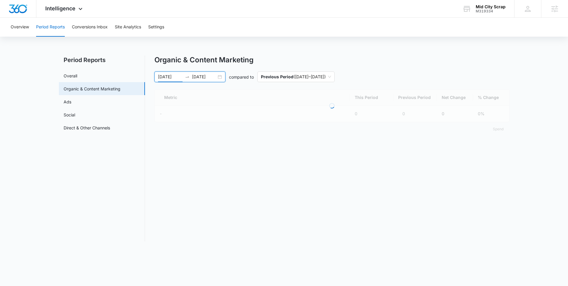
click at [90, 234] on nav "Period Reports Overall Organic & Content Marketing Ads Social Direct & Other Ch…" at bounding box center [102, 149] width 86 height 186
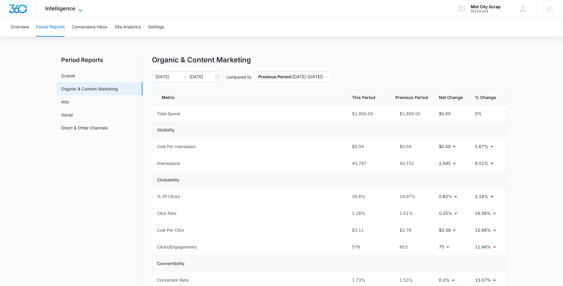
click at [56, 11] on span "Intelligence" at bounding box center [60, 8] width 30 height 6
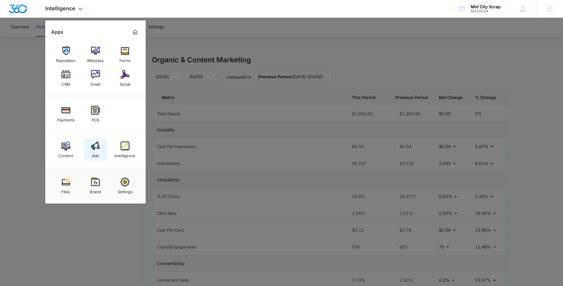
drag, startPoint x: 80, startPoint y: 154, endPoint x: 87, endPoint y: 152, distance: 7.3
click at [80, 154] on div "Content Ads Intelligence" at bounding box center [95, 150] width 101 height 36
click at [88, 150] on link "Ads" at bounding box center [95, 150] width 22 height 22
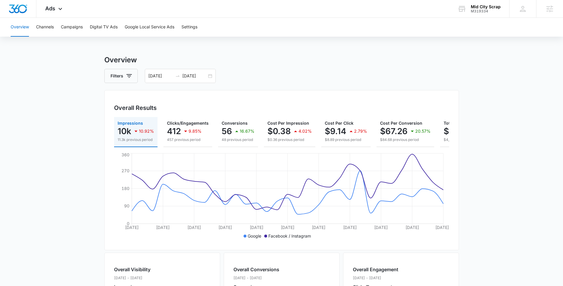
scroll to position [1, 0]
click at [69, 24] on button "Campaigns" at bounding box center [72, 27] width 22 height 19
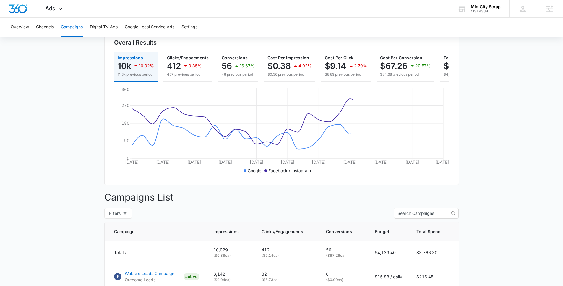
scroll to position [188, 0]
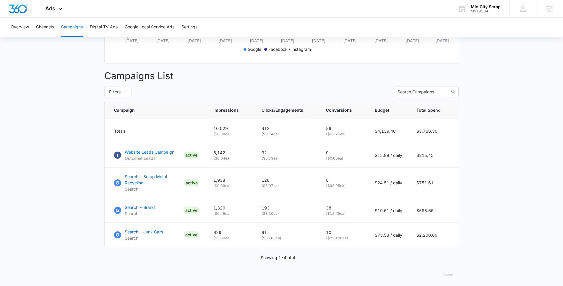
drag, startPoint x: 453, startPoint y: 244, endPoint x: 91, endPoint y: 161, distance: 370.8
click at [91, 161] on main "Campaigns Filters 08/15/2025 09/14/2025 Overall Results Impressions 10k 10.92% …" at bounding box center [281, 78] width 563 height 421
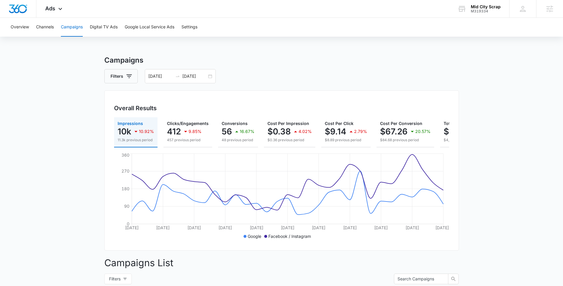
scroll to position [0, 0]
click at [52, 15] on div "Ads Apps Reputation Websites Forms CRM Email Social Payments POS Content Ads In…" at bounding box center [54, 8] width 36 height 17
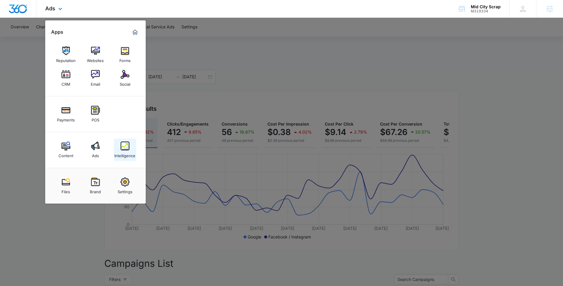
click at [116, 158] on div "Intelligence" at bounding box center [124, 154] width 21 height 8
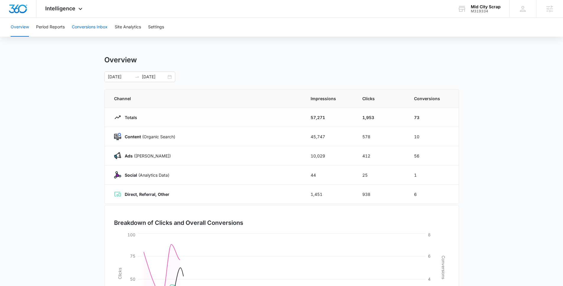
click at [93, 30] on button "Conversions Inbox" at bounding box center [90, 27] width 36 height 19
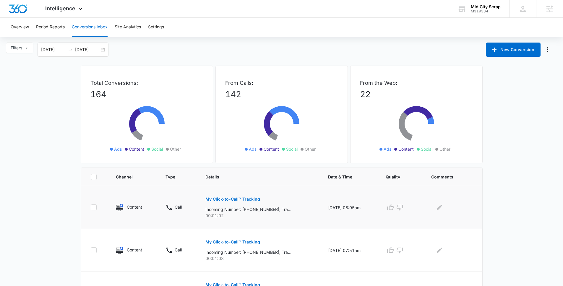
click at [221, 201] on button "My Click-to-Call™ Tracking" at bounding box center [232, 199] width 55 height 14
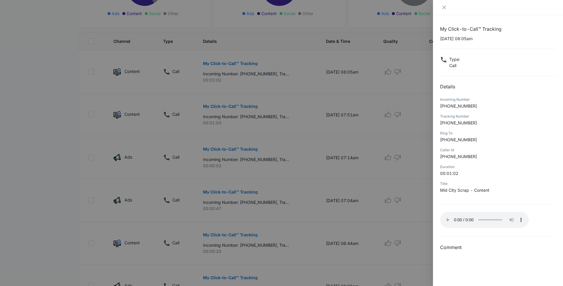
scroll to position [148, 0]
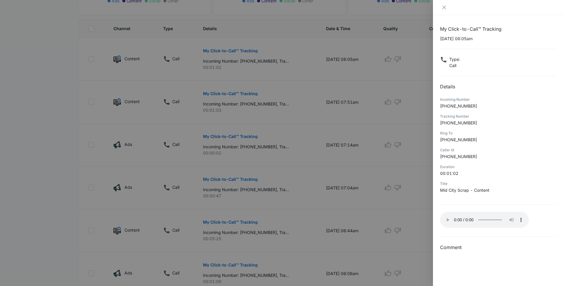
click at [293, 97] on div at bounding box center [281, 143] width 563 height 286
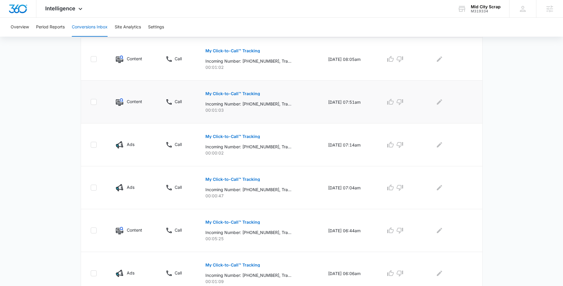
click at [245, 95] on p "My Click-to-Call™ Tracking" at bounding box center [232, 94] width 55 height 4
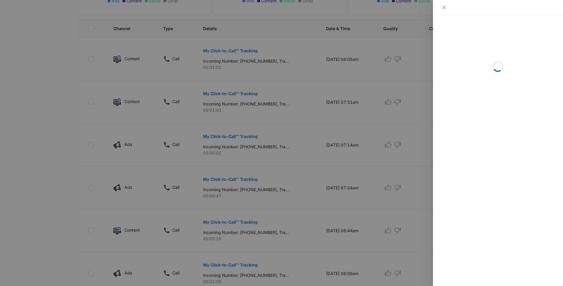
click at [9, 190] on div at bounding box center [281, 143] width 563 height 286
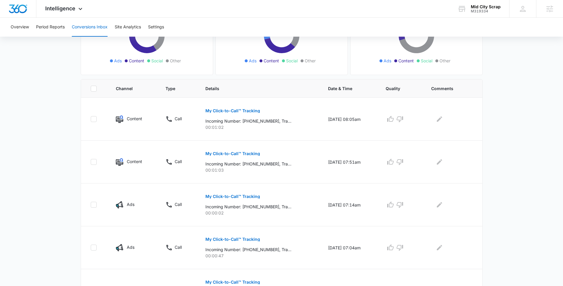
scroll to position [0, 0]
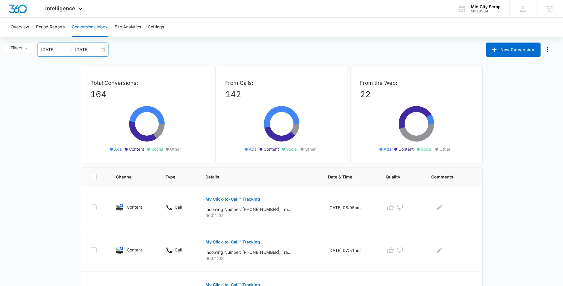
click at [81, 51] on input "09/15/2025" at bounding box center [87, 49] width 25 height 7
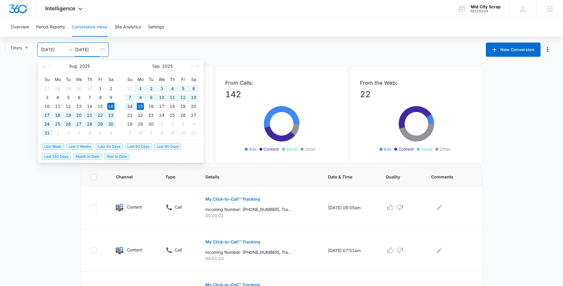
click at [120, 146] on span "Last 30 Days" at bounding box center [109, 146] width 27 height 7
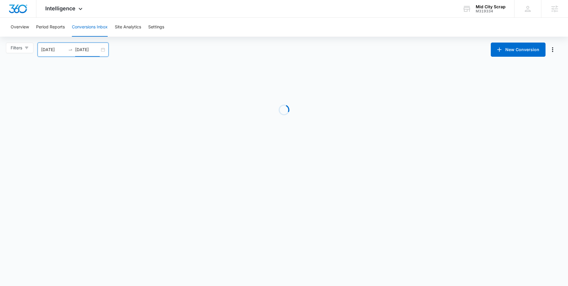
click at [61, 201] on body "Intelligence Apps Reputation Websites Forms CRM Email Social Payments POS Conte…" at bounding box center [284, 143] width 568 height 286
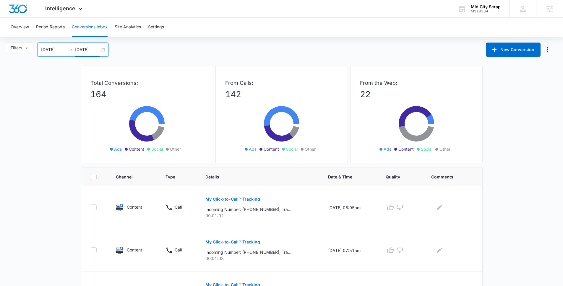
click at [90, 49] on input "09/15/2025" at bounding box center [87, 49] width 25 height 7
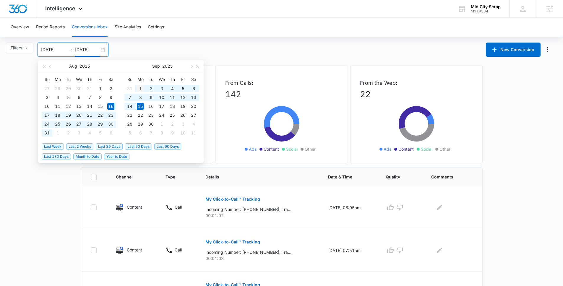
type input "09/01/2025"
click at [141, 88] on div "1" at bounding box center [140, 88] width 7 height 7
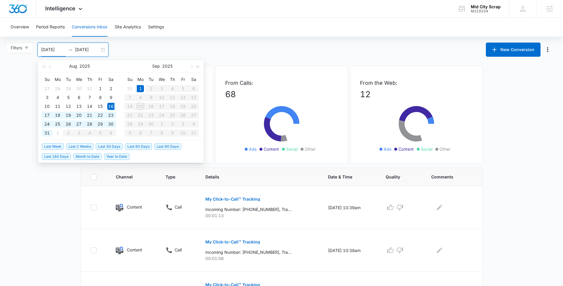
click at [49, 51] on input "08/16/2025" at bounding box center [53, 49] width 25 height 7
type input "09/01/2025"
click at [137, 87] on div "1" at bounding box center [140, 88] width 7 height 7
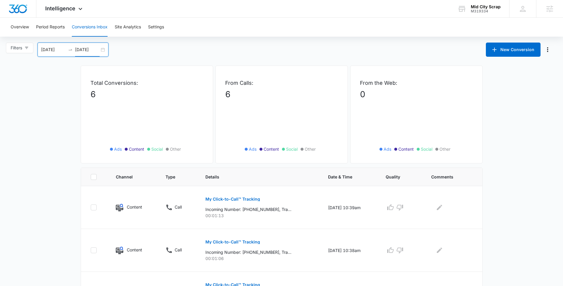
click at [86, 48] on input "09/01/2025" at bounding box center [87, 49] width 25 height 7
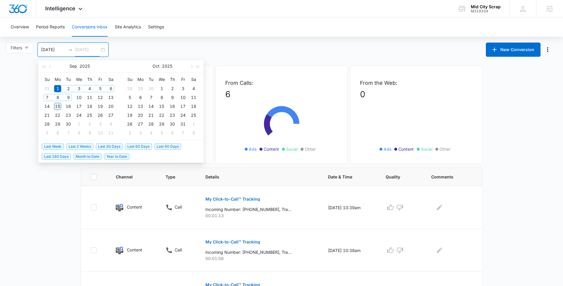
type input "09/15/2025"
click at [59, 106] on div "15" at bounding box center [57, 106] width 7 height 7
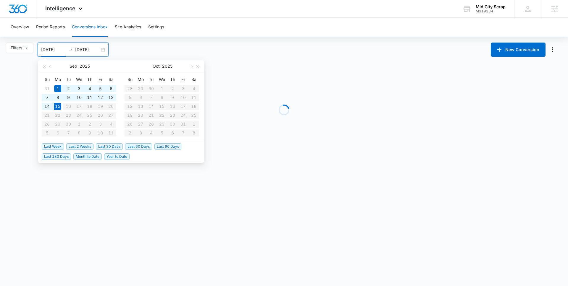
click at [343, 68] on div "Loading" at bounding box center [284, 110] width 402 height 89
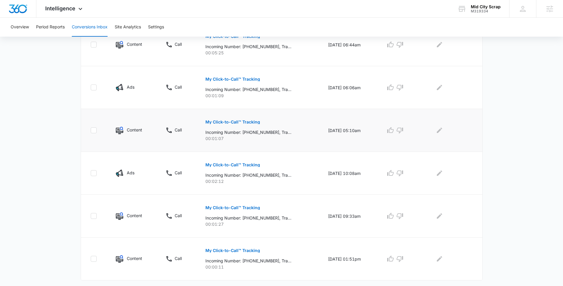
scroll to position [347, 0]
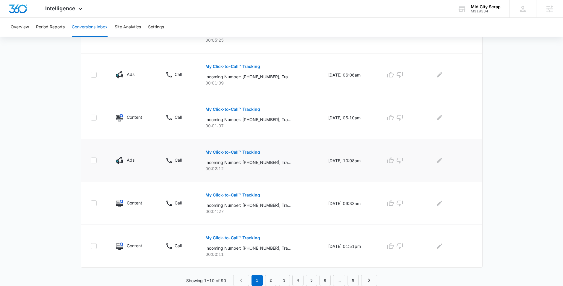
click at [235, 157] on button "My Click-to-Call™ Tracking" at bounding box center [232, 152] width 55 height 14
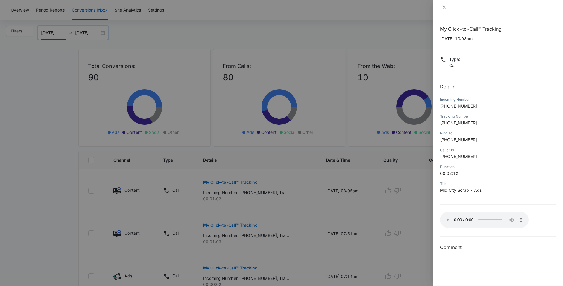
scroll to position [16, 0]
click at [67, 101] on div at bounding box center [281, 143] width 563 height 286
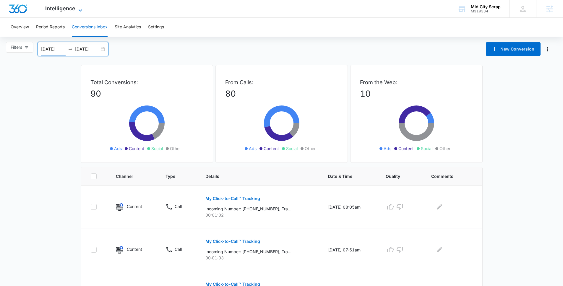
scroll to position [0, 0]
click at [73, 10] on span "Intelligence" at bounding box center [60, 8] width 30 height 6
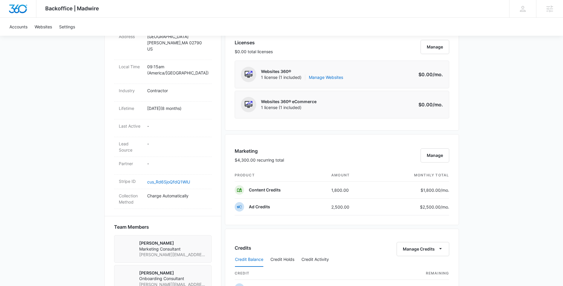
scroll to position [183, 0]
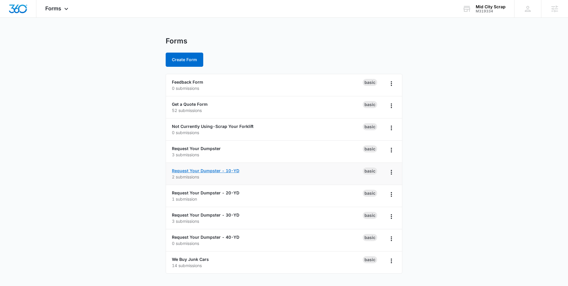
click at [207, 168] on link "Request Your Dumpster - 10-YD" at bounding box center [205, 170] width 67 height 5
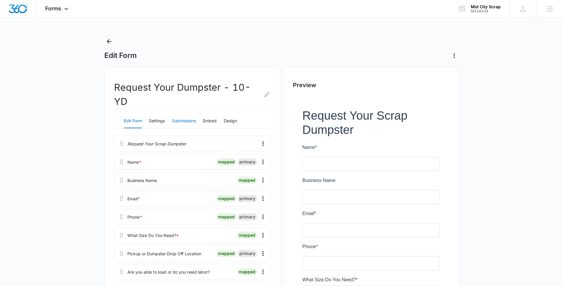
click at [189, 114] on button "Submissions" at bounding box center [184, 121] width 24 height 14
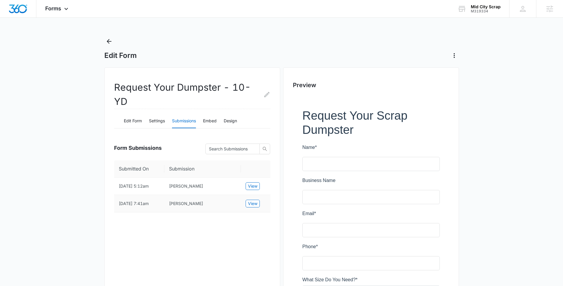
scroll to position [1, 0]
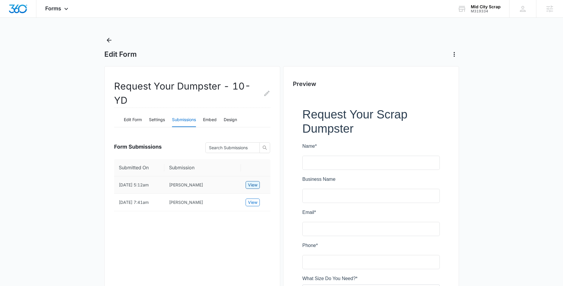
click at [255, 182] on span "View" at bounding box center [252, 185] width 9 height 7
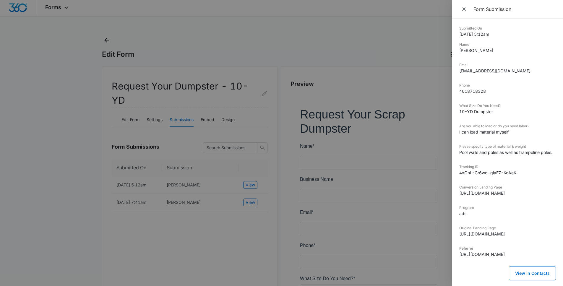
click at [102, 92] on div at bounding box center [281, 143] width 563 height 286
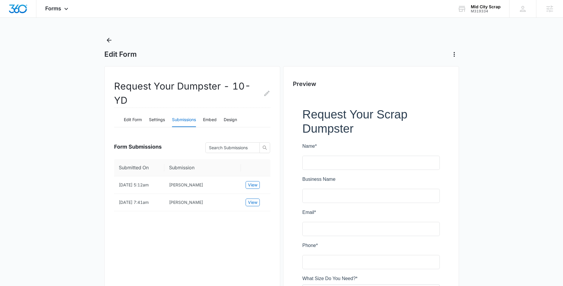
click at [115, 41] on div "Edit Form" at bounding box center [281, 47] width 355 height 24
click at [112, 42] on icon "Back" at bounding box center [109, 40] width 7 height 7
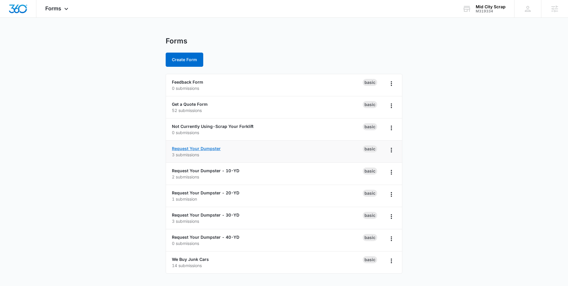
click at [209, 146] on link "Request Your Dumpster" at bounding box center [196, 148] width 49 height 5
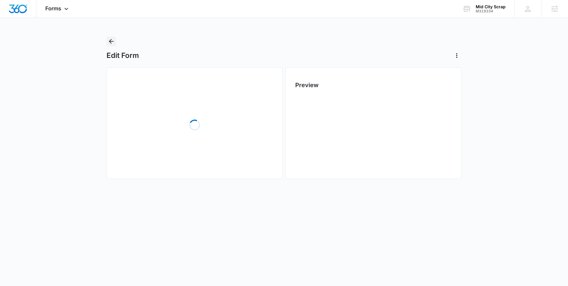
click at [112, 44] on icon "Back" at bounding box center [111, 41] width 7 height 7
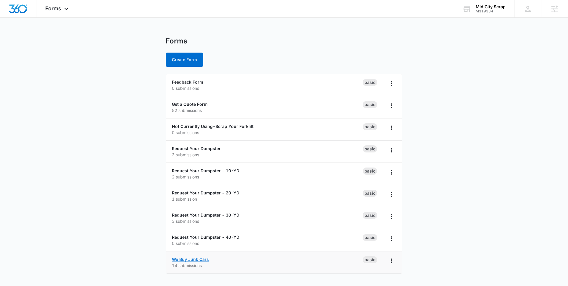
click at [192, 260] on link "We Buy Junk Cars" at bounding box center [190, 259] width 37 height 5
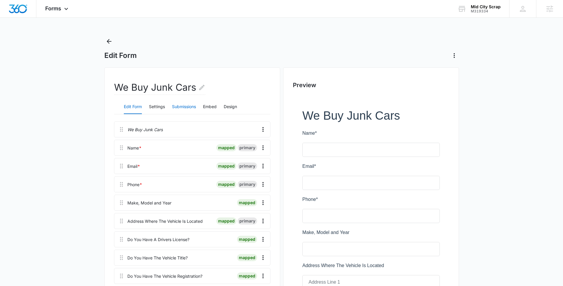
click at [188, 101] on button "Submissions" at bounding box center [184, 107] width 24 height 14
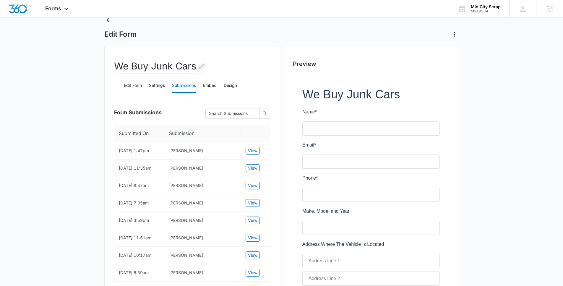
scroll to position [36, 0]
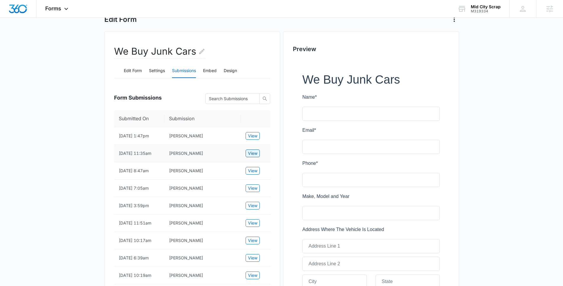
click at [258, 155] on button "View" at bounding box center [253, 154] width 14 height 8
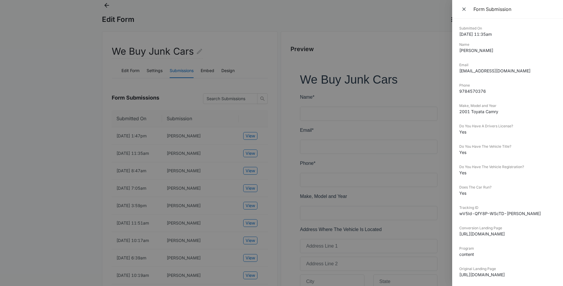
click at [74, 151] on div at bounding box center [281, 143] width 563 height 286
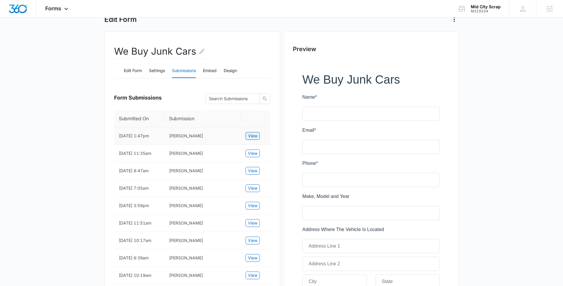
click at [246, 134] on button "View" at bounding box center [253, 136] width 14 height 8
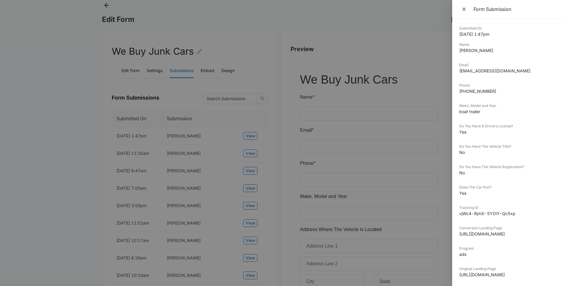
click at [83, 136] on div at bounding box center [281, 143] width 563 height 286
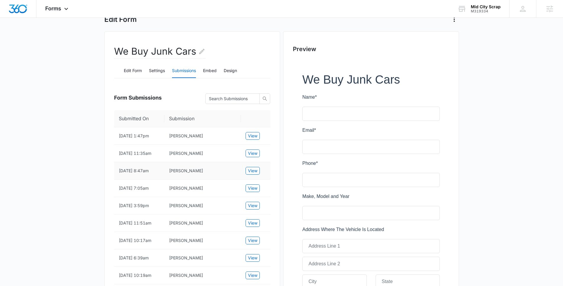
click at [261, 168] on td "View" at bounding box center [256, 170] width 30 height 17
click at [253, 164] on td "View" at bounding box center [256, 170] width 30 height 17
click at [254, 166] on td "View" at bounding box center [256, 170] width 30 height 17
click at [255, 171] on span "View" at bounding box center [252, 171] width 9 height 7
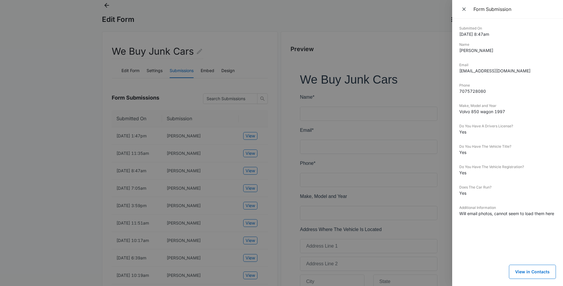
click at [90, 140] on div at bounding box center [281, 143] width 563 height 286
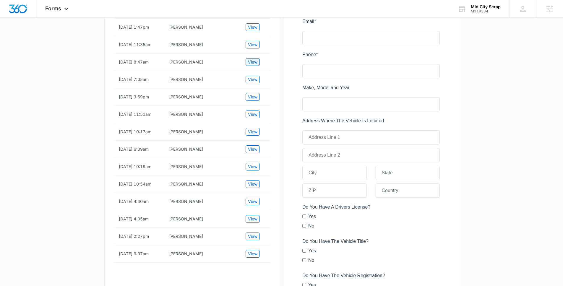
scroll to position [151, 0]
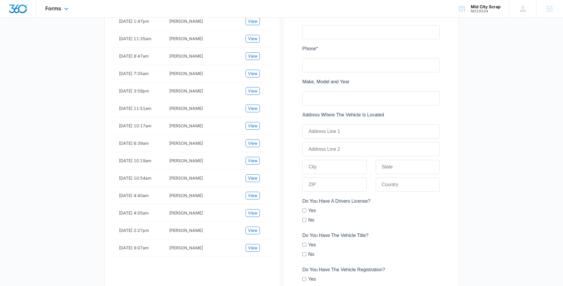
click at [61, 2] on div "Forms Apps Reputation Websites Forms CRM Email Social Payments POS Content Ads …" at bounding box center [57, 8] width 42 height 17
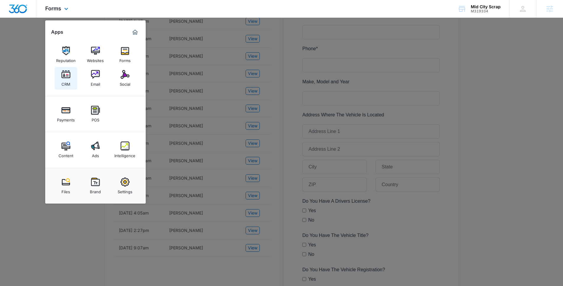
click at [56, 78] on link "CRM" at bounding box center [66, 78] width 22 height 22
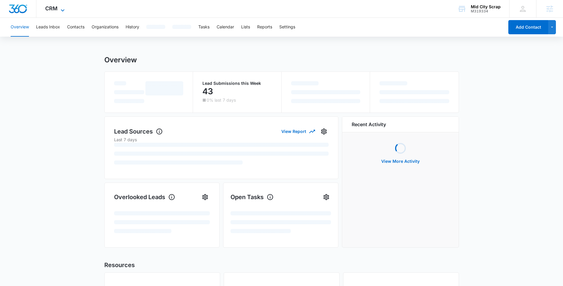
click at [65, 11] on icon at bounding box center [62, 10] width 7 height 7
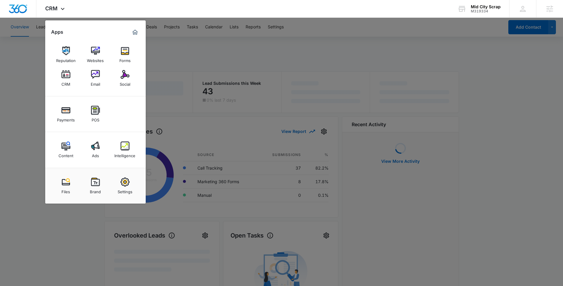
drag, startPoint x: 121, startPoint y: 184, endPoint x: 123, endPoint y: 189, distance: 5.3
click at [121, 184] on img at bounding box center [125, 182] width 9 height 9
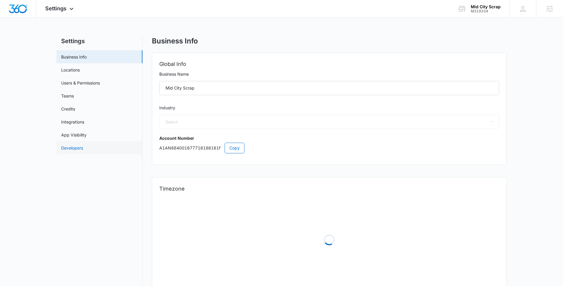
select select "4"
select select "US"
select select "America/[GEOGRAPHIC_DATA]"
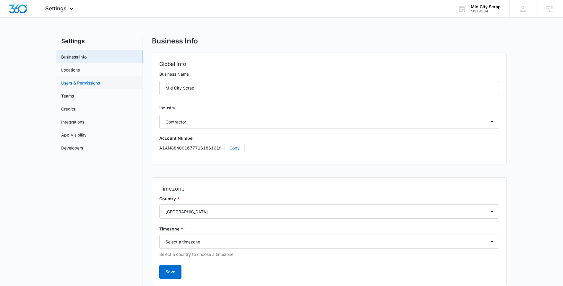
click at [100, 86] on link "Users & Permissions" at bounding box center [80, 83] width 39 height 6
